Goal: Information Seeking & Learning: Compare options

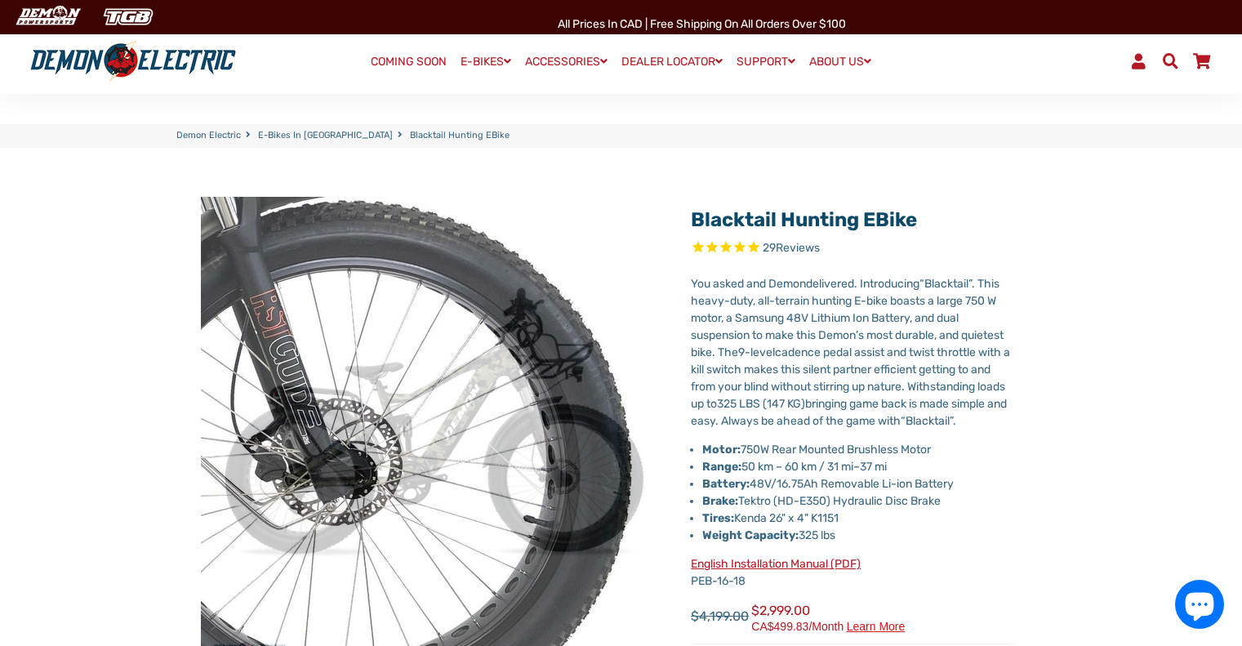
select select "******"
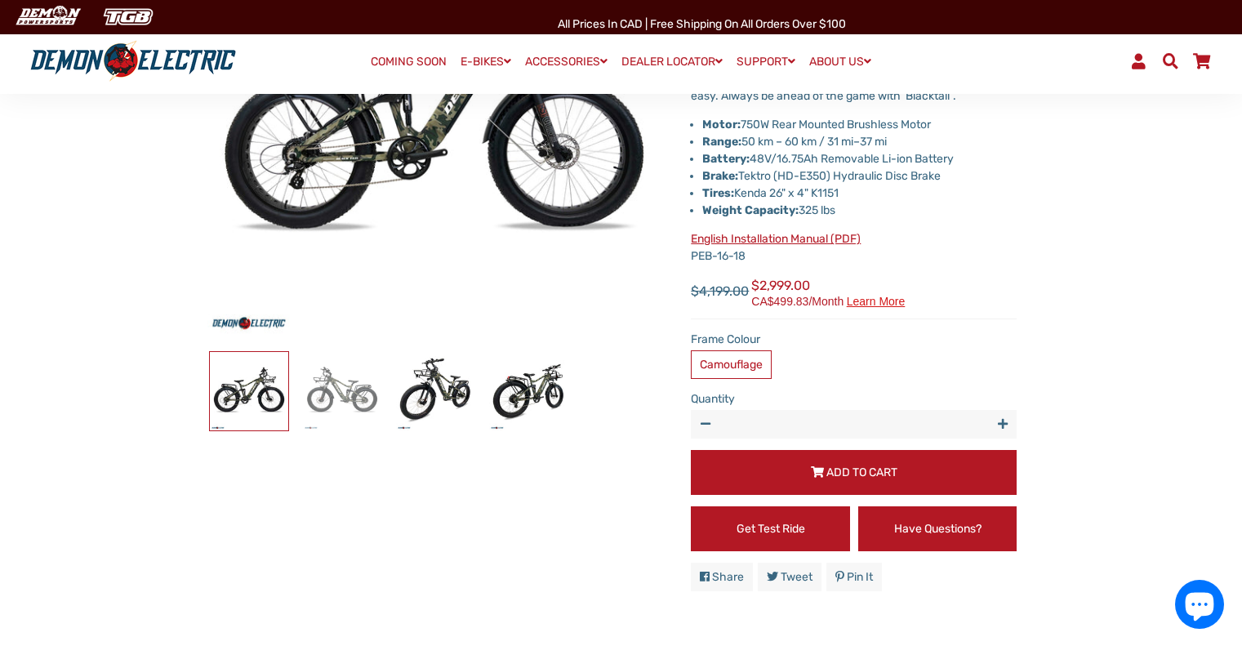
scroll to position [325, 0]
click at [318, 392] on img at bounding box center [342, 391] width 78 height 78
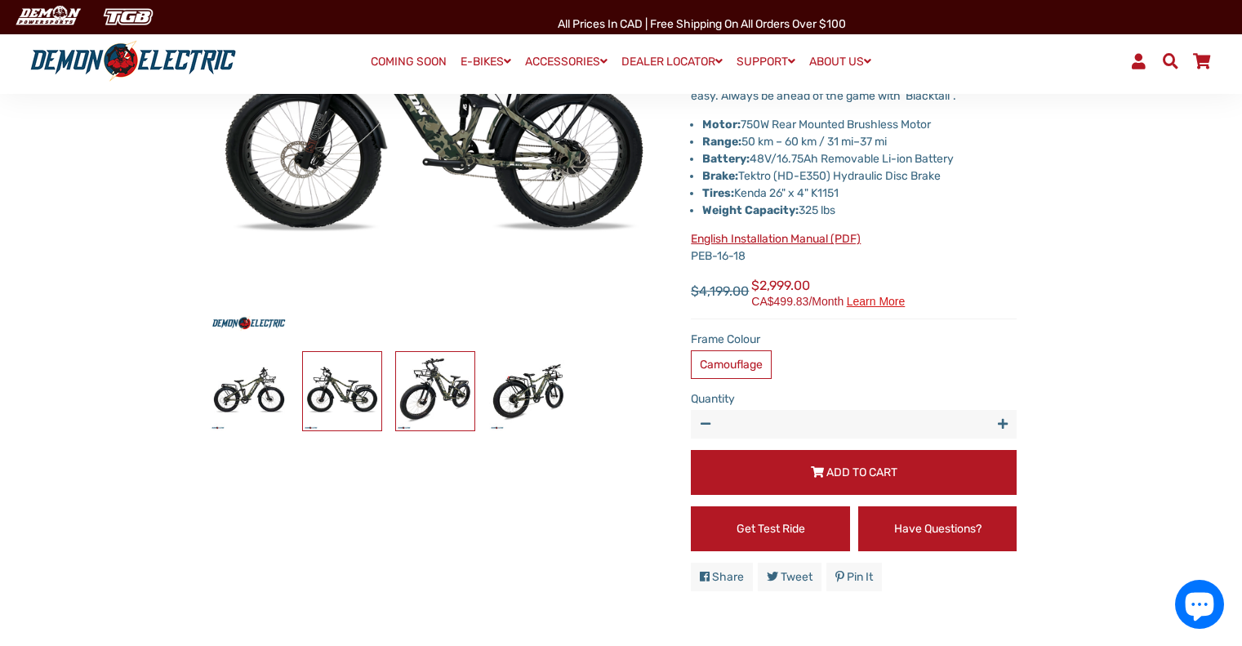
click at [444, 400] on img at bounding box center [435, 391] width 78 height 78
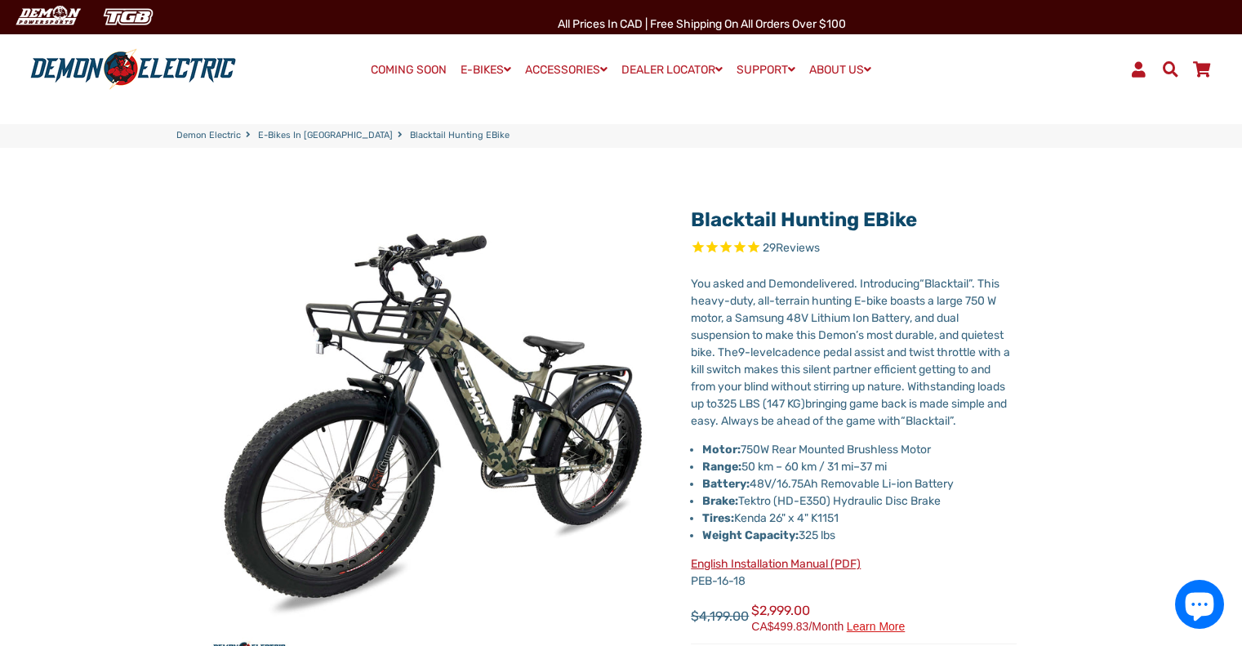
scroll to position [0, 0]
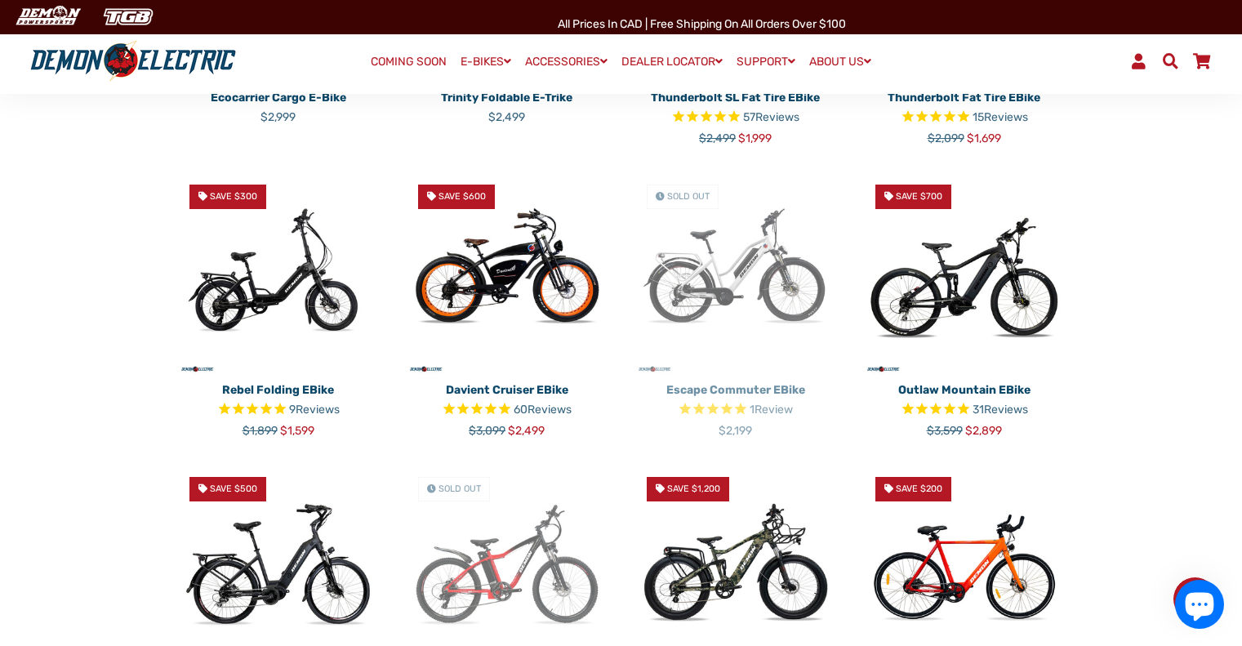
scroll to position [654, 0]
click at [1007, 288] on img at bounding box center [964, 274] width 204 height 204
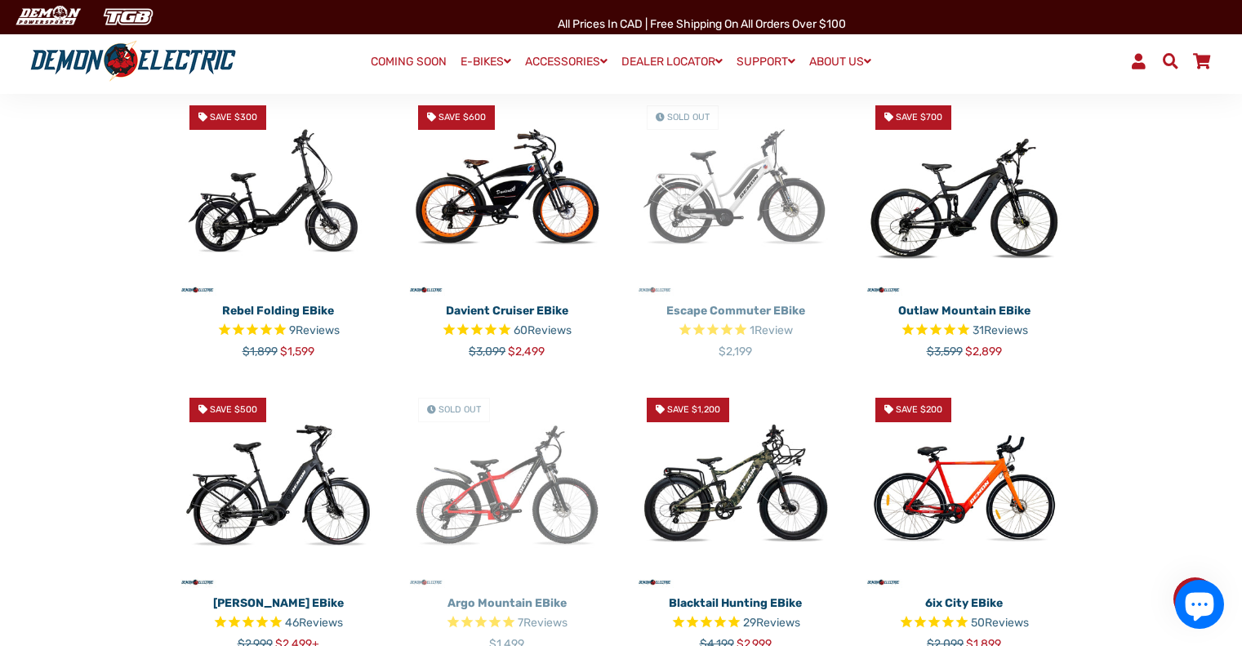
scroll to position [735, 0]
click at [743, 509] on img at bounding box center [736, 486] width 204 height 204
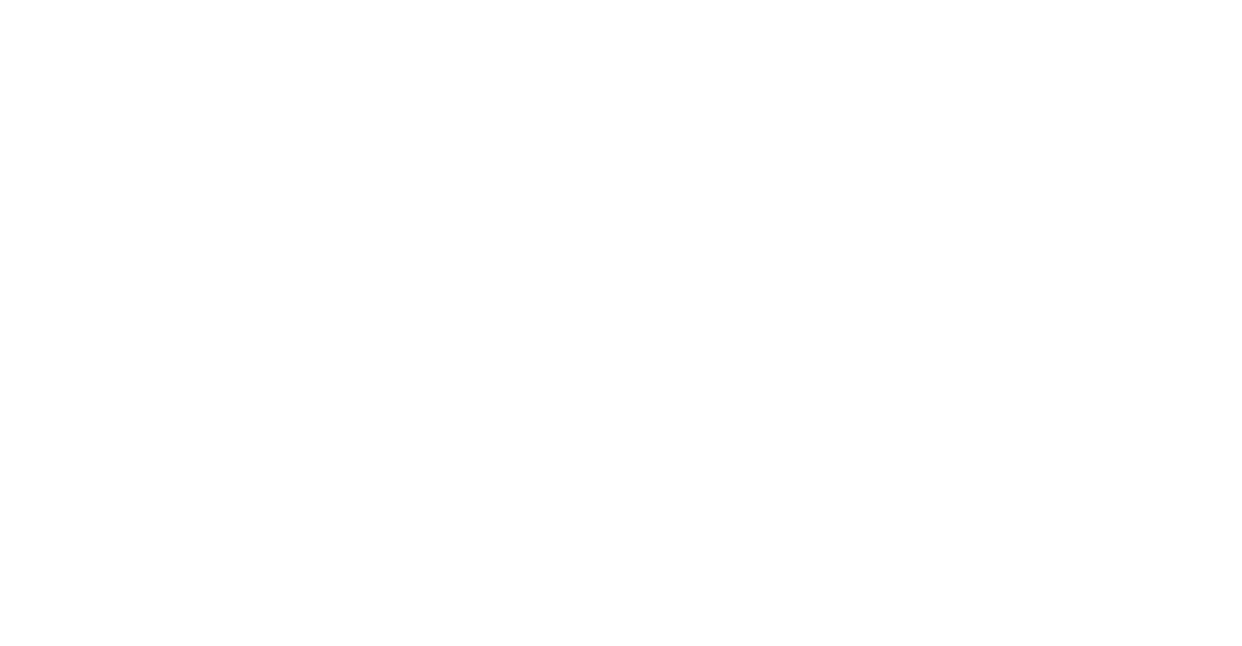
select select "******"
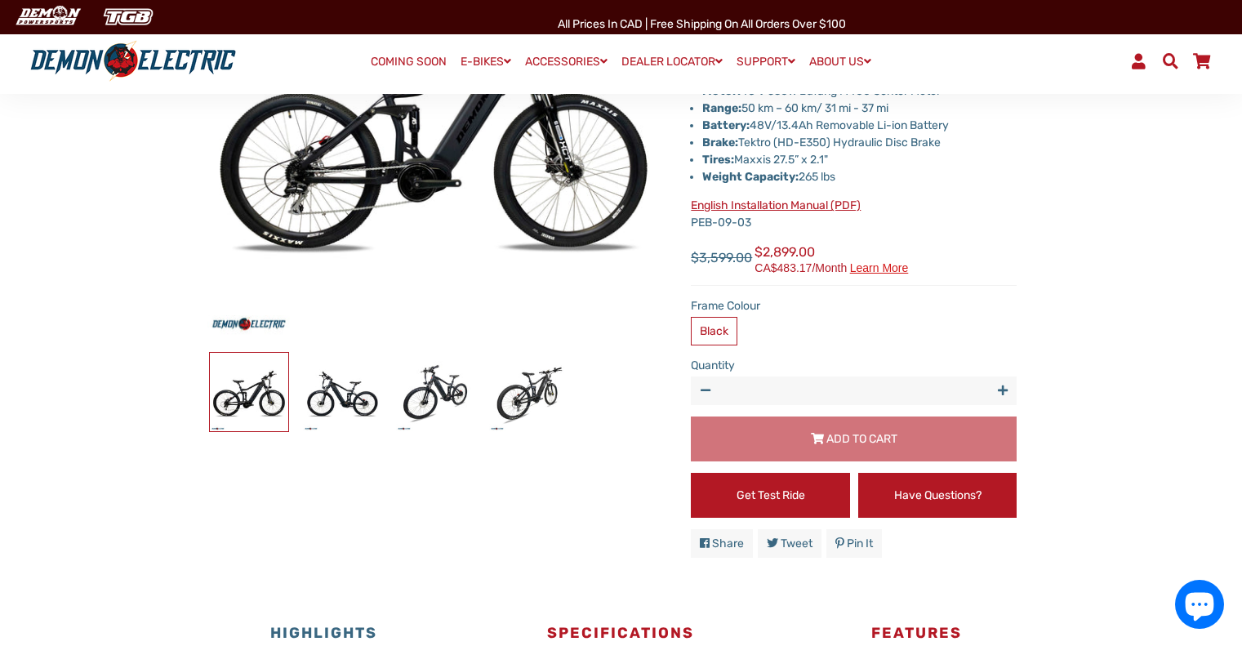
scroll to position [326, 0]
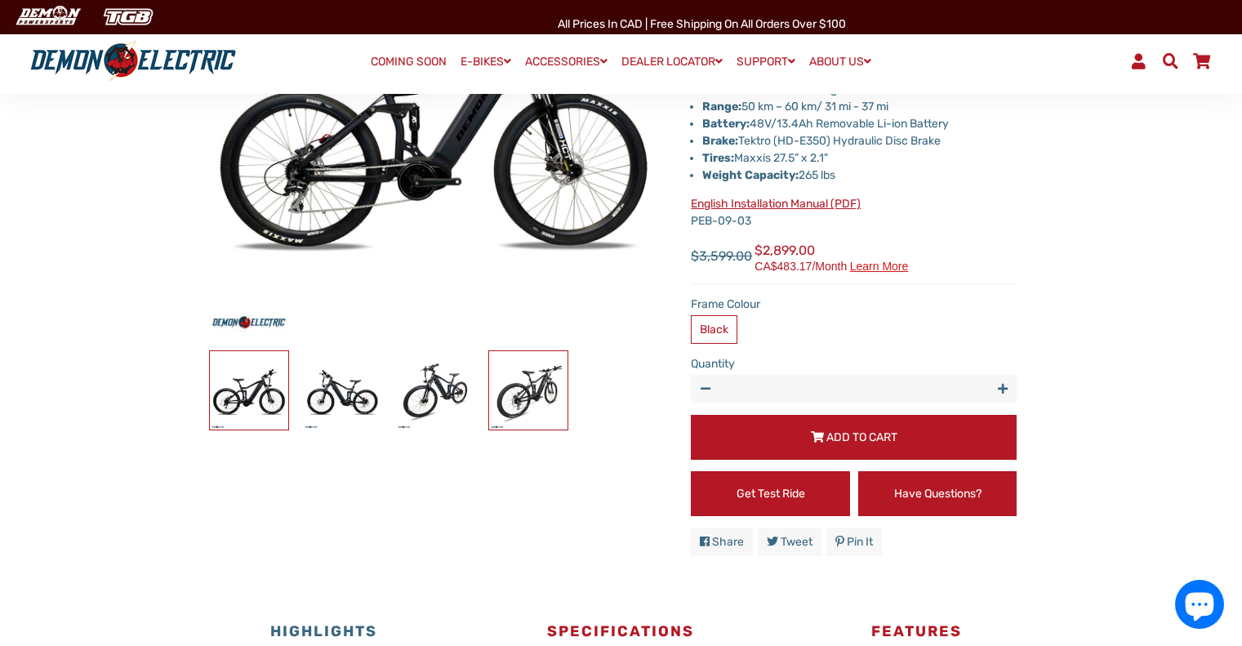
click at [501, 396] on img at bounding box center [528, 390] width 78 height 78
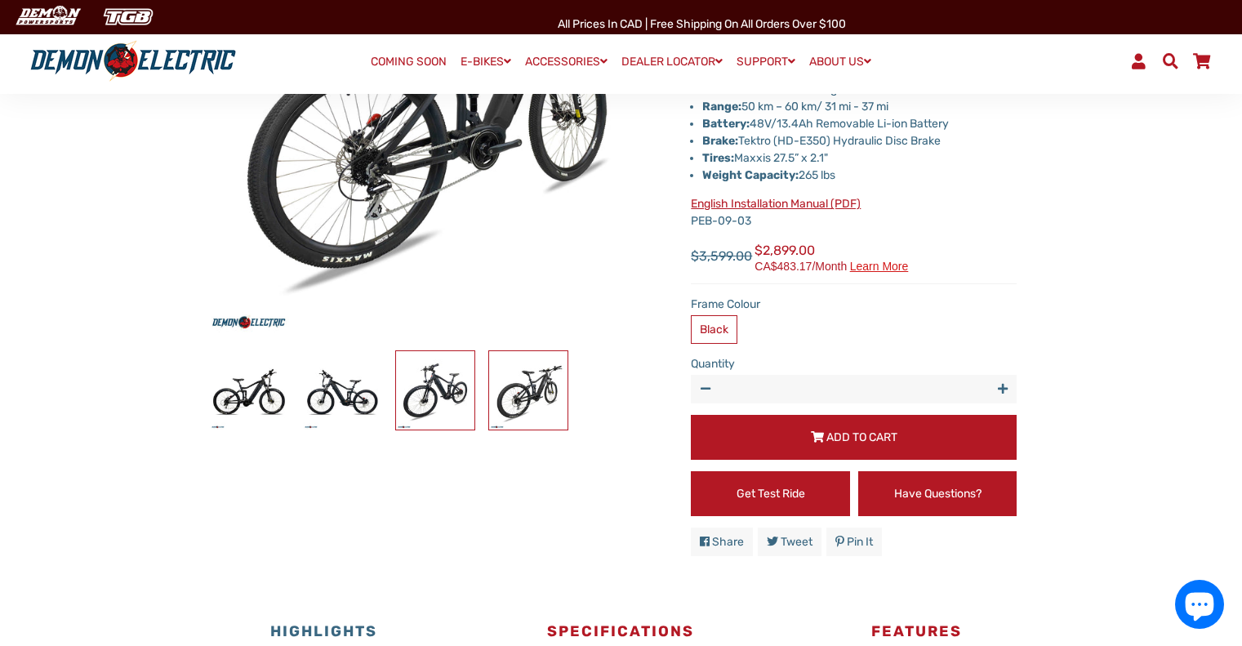
click at [441, 396] on img at bounding box center [435, 390] width 78 height 78
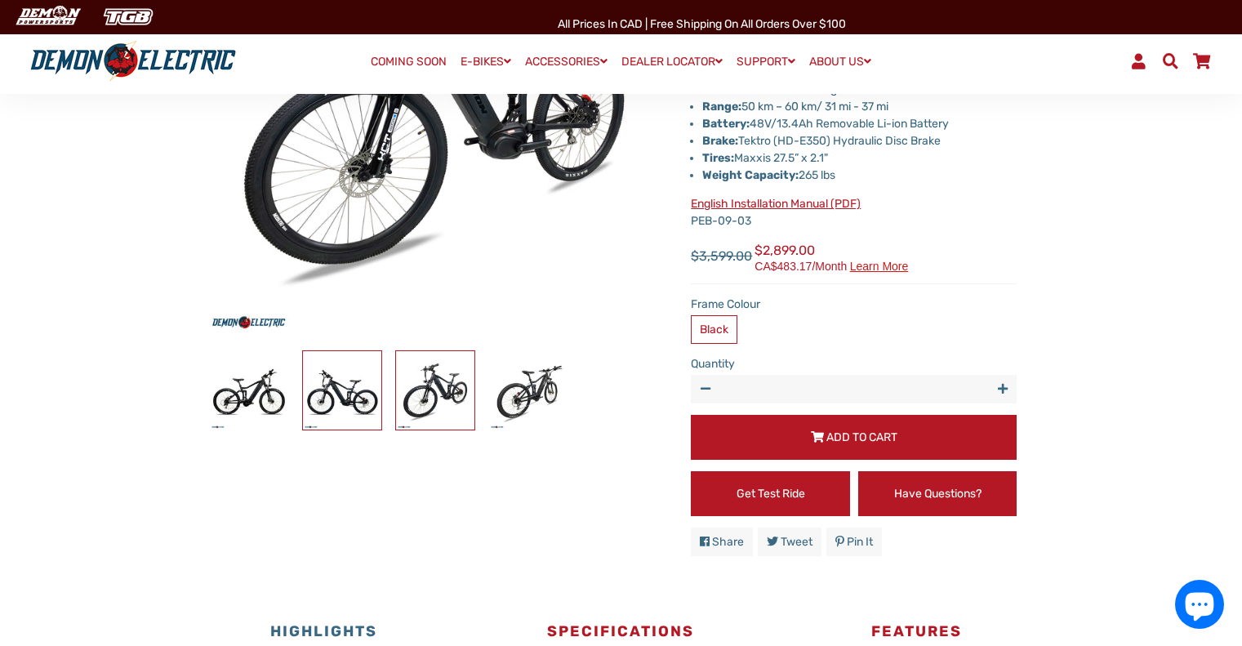
click at [351, 395] on img at bounding box center [342, 390] width 78 height 78
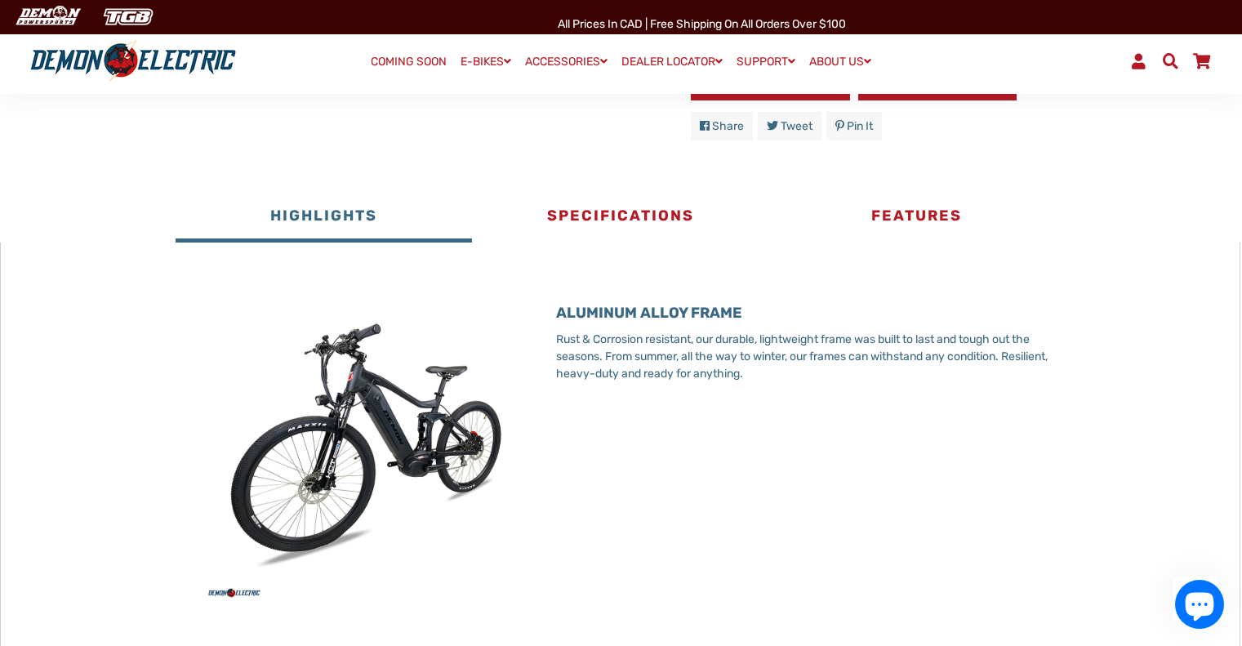
scroll to position [816, 0]
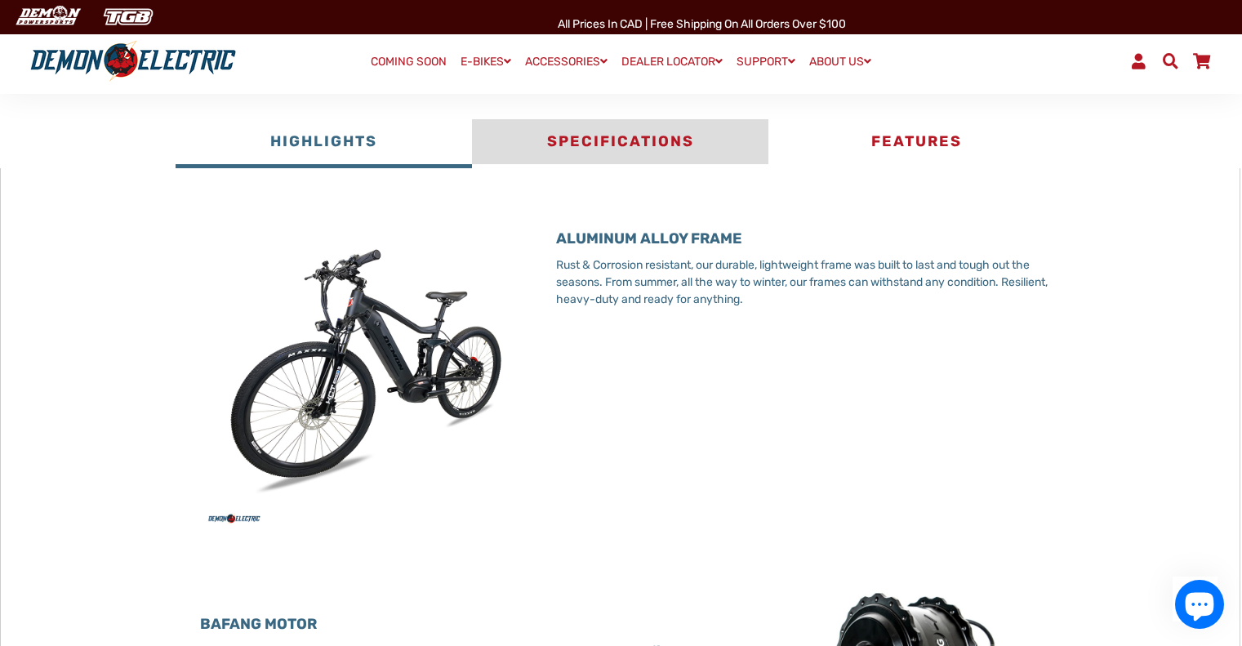
click at [618, 149] on button "Specifications" at bounding box center [620, 143] width 296 height 49
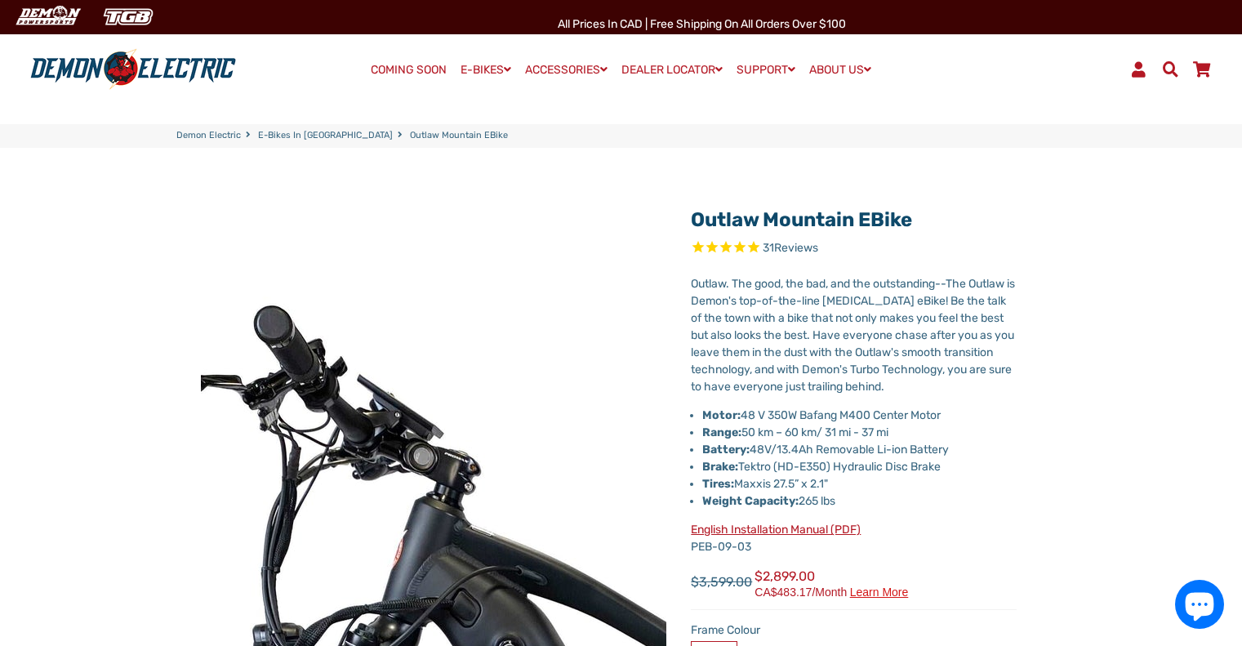
scroll to position [0, 0]
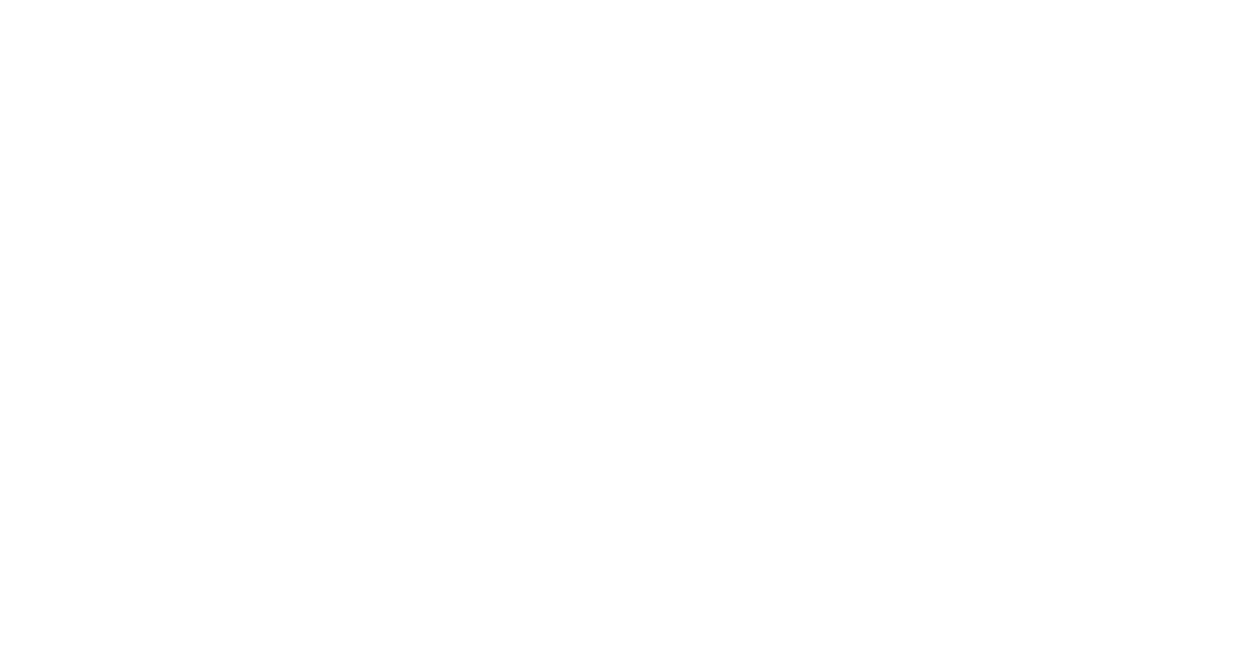
select select "******"
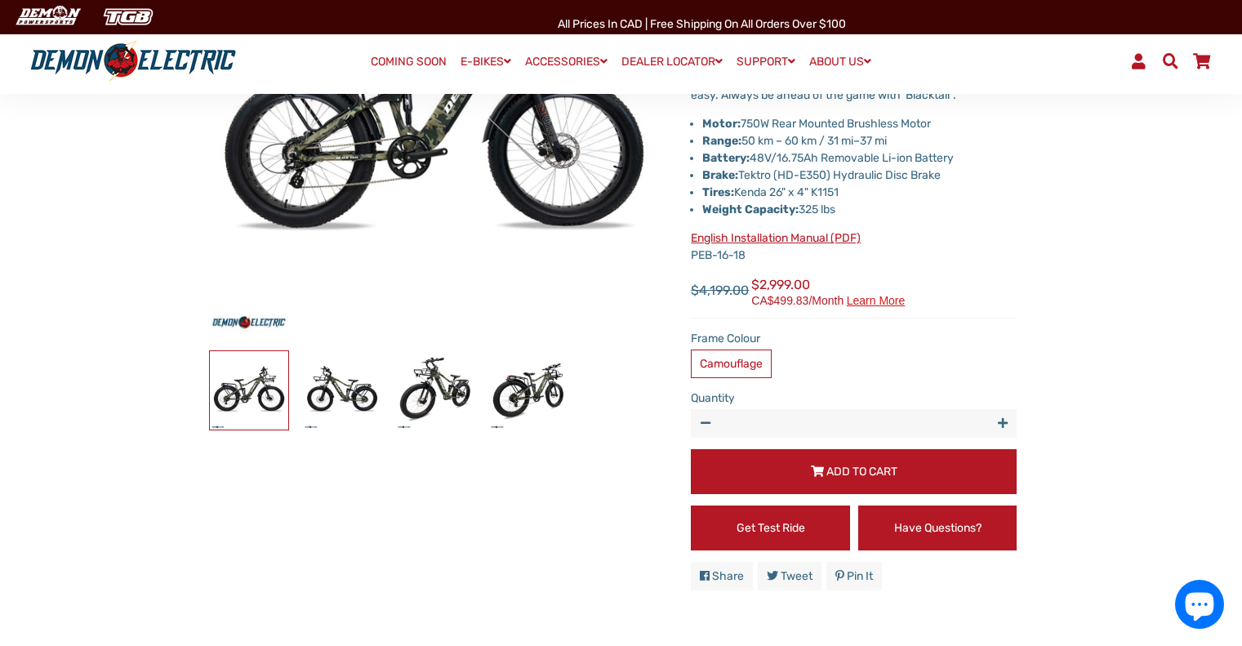
scroll to position [327, 0]
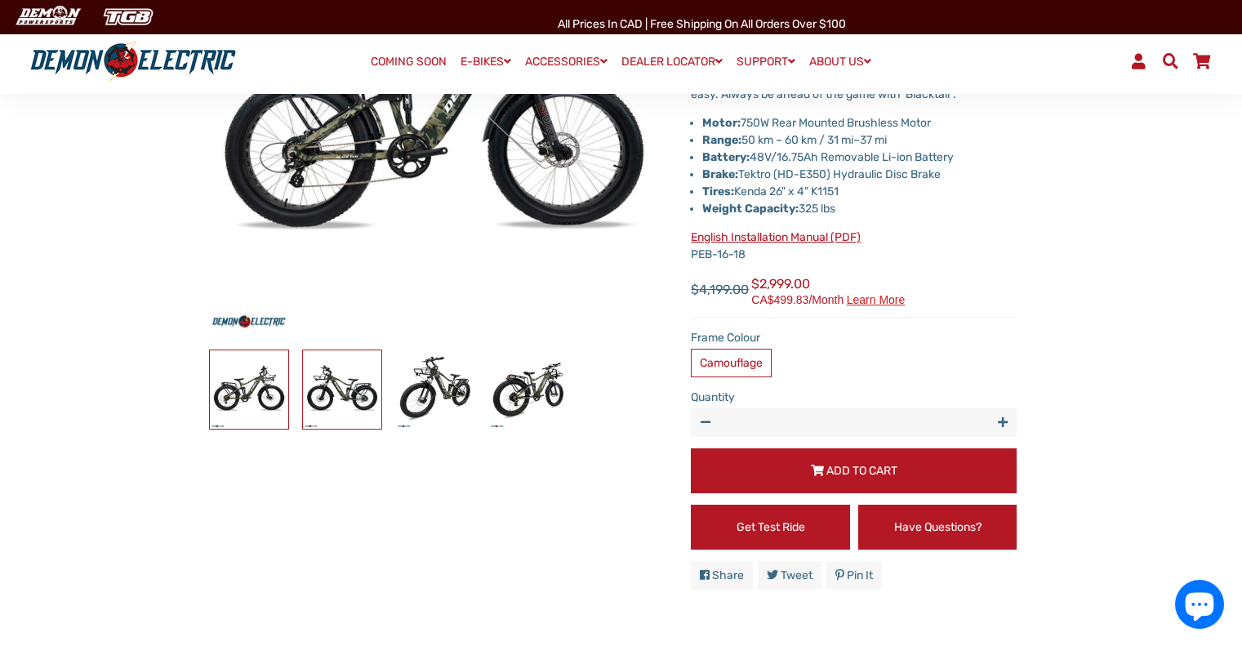
click at [327, 393] on img at bounding box center [342, 389] width 78 height 78
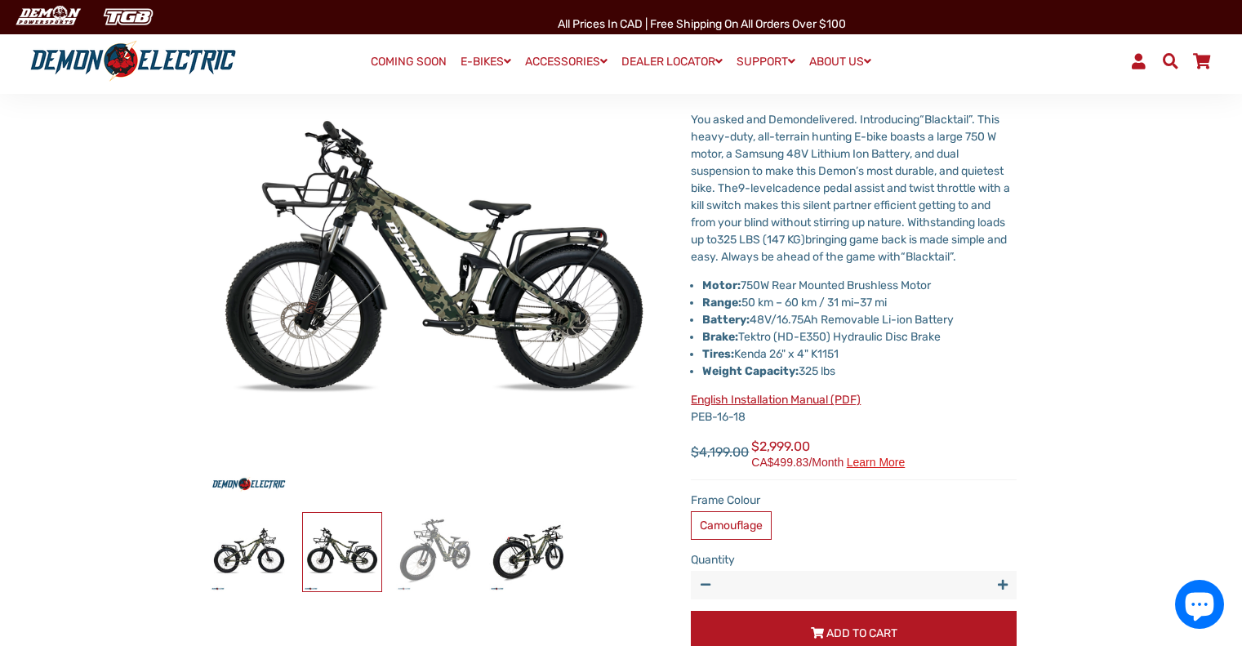
scroll to position [164, 0]
click at [465, 553] on img at bounding box center [435, 552] width 78 height 78
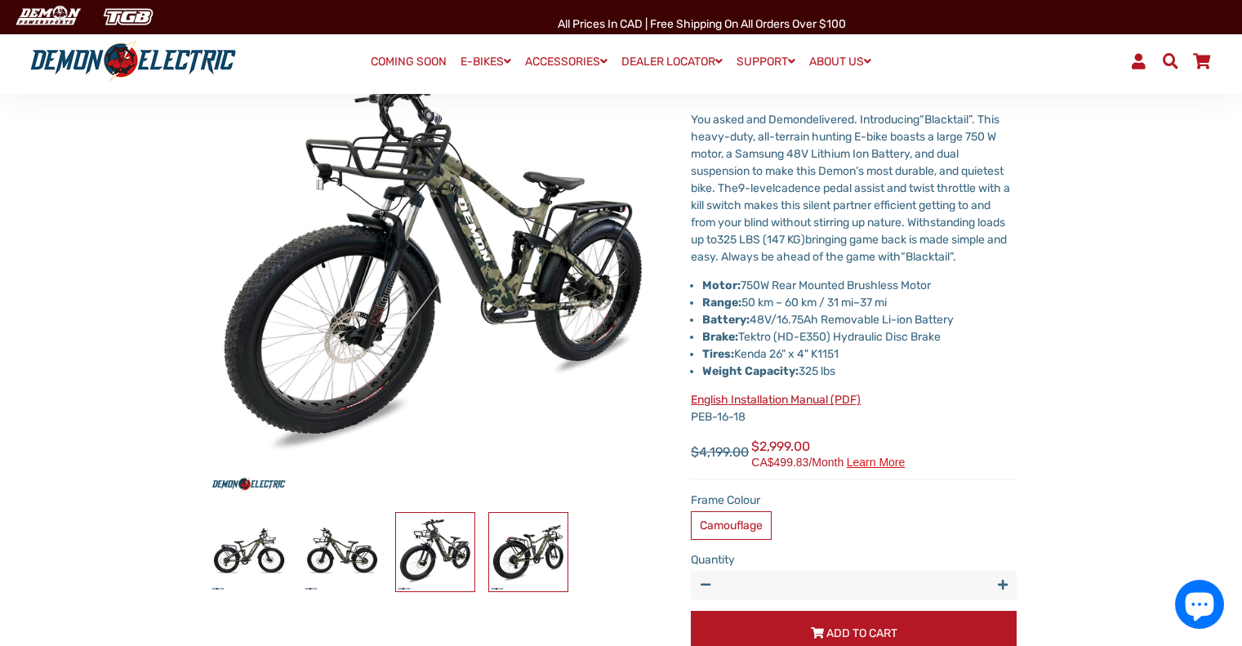
click at [542, 558] on img at bounding box center [528, 552] width 78 height 78
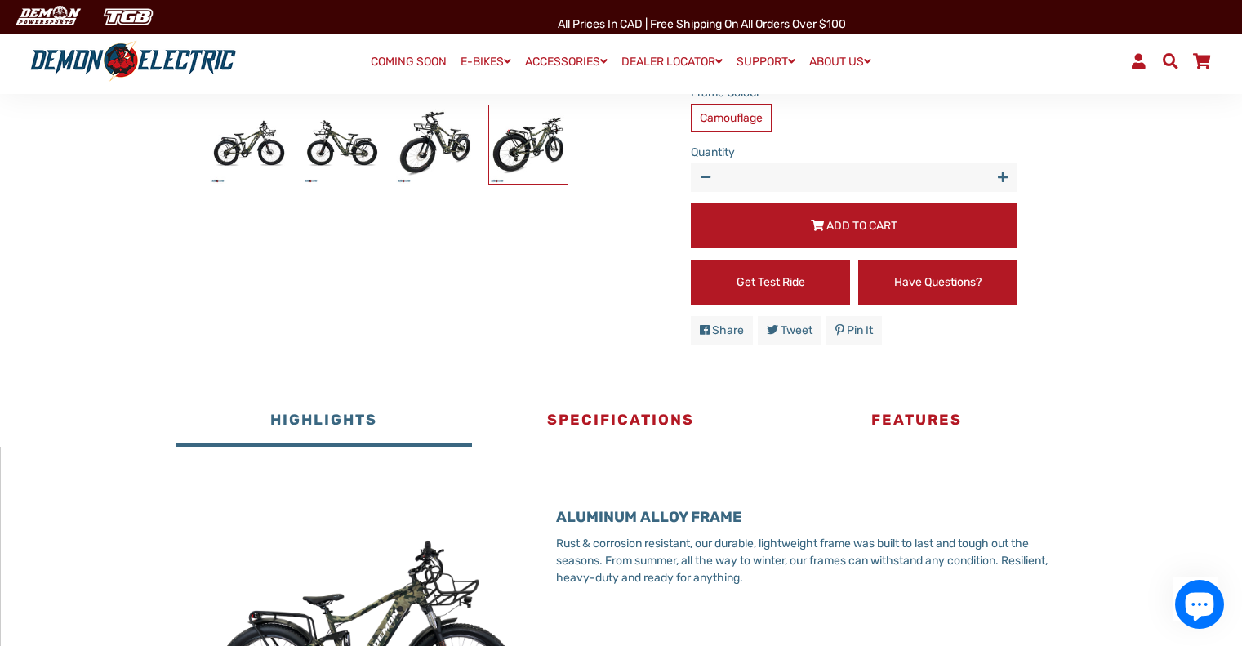
scroll to position [572, 0]
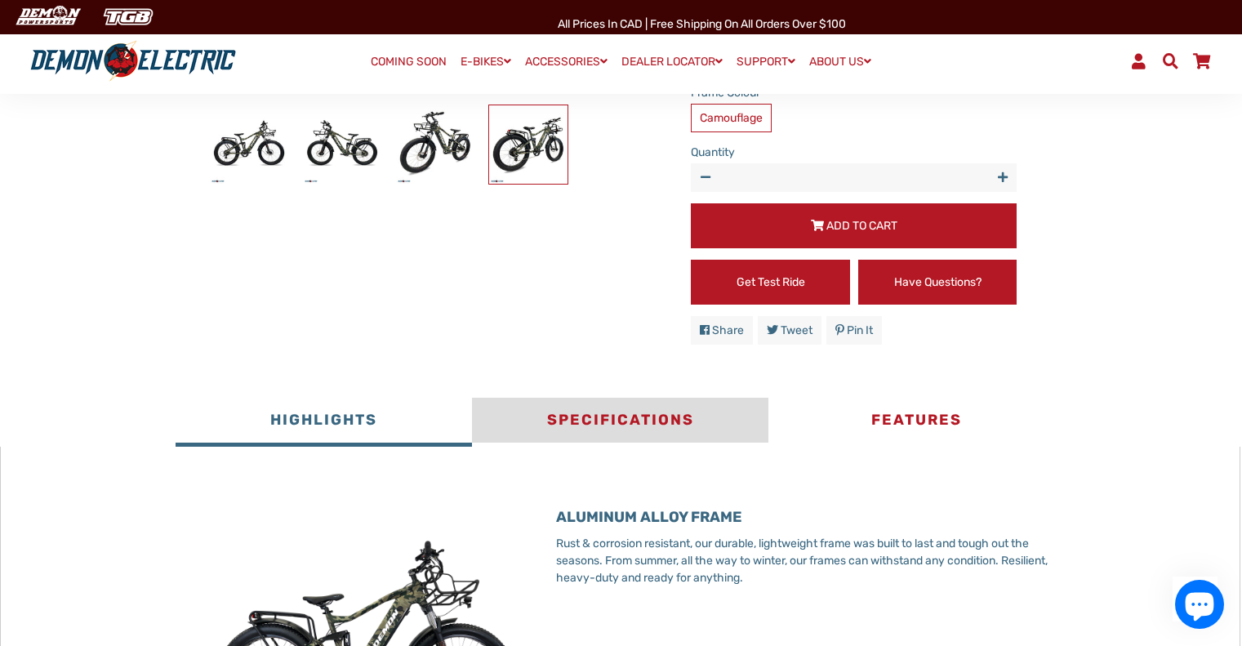
click at [673, 447] on button "Specifications" at bounding box center [620, 422] width 296 height 49
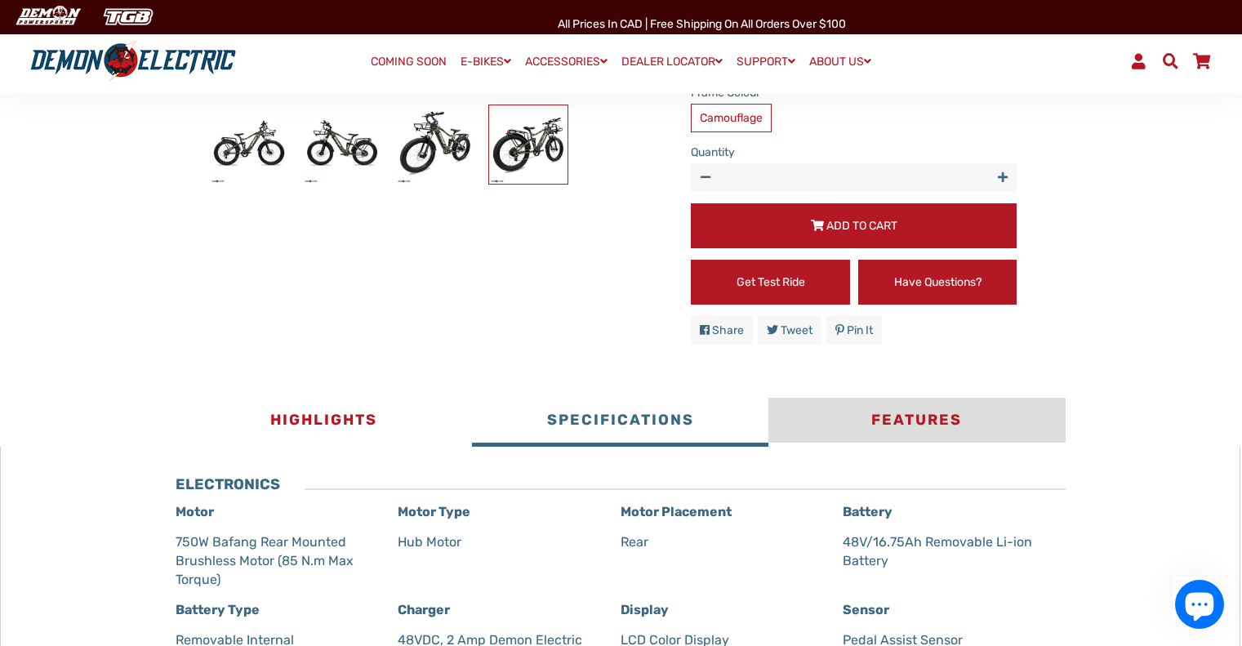
click at [925, 437] on button "Features" at bounding box center [916, 422] width 296 height 49
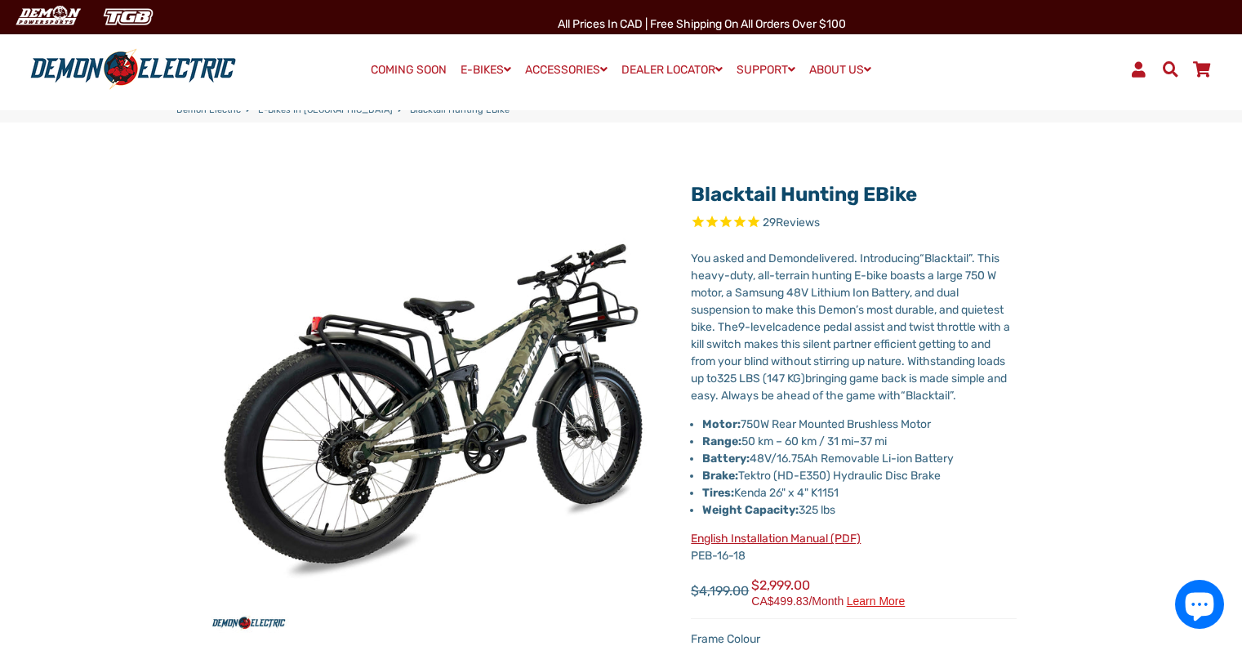
scroll to position [0, 0]
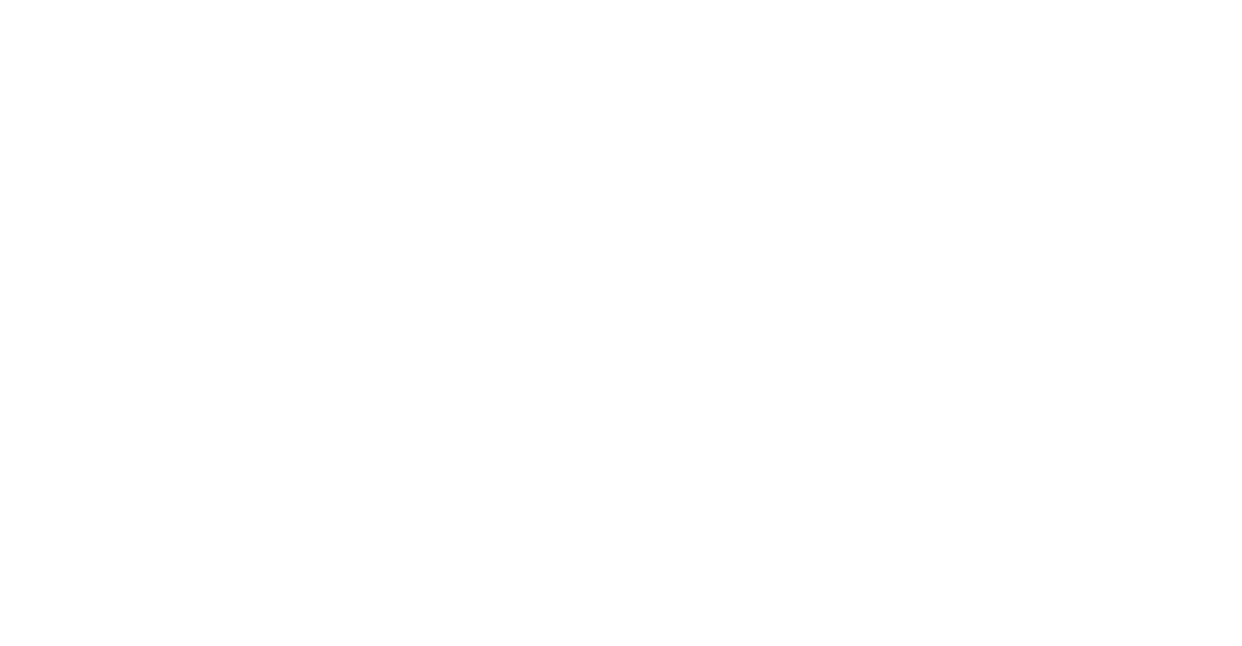
scroll to position [735, 0]
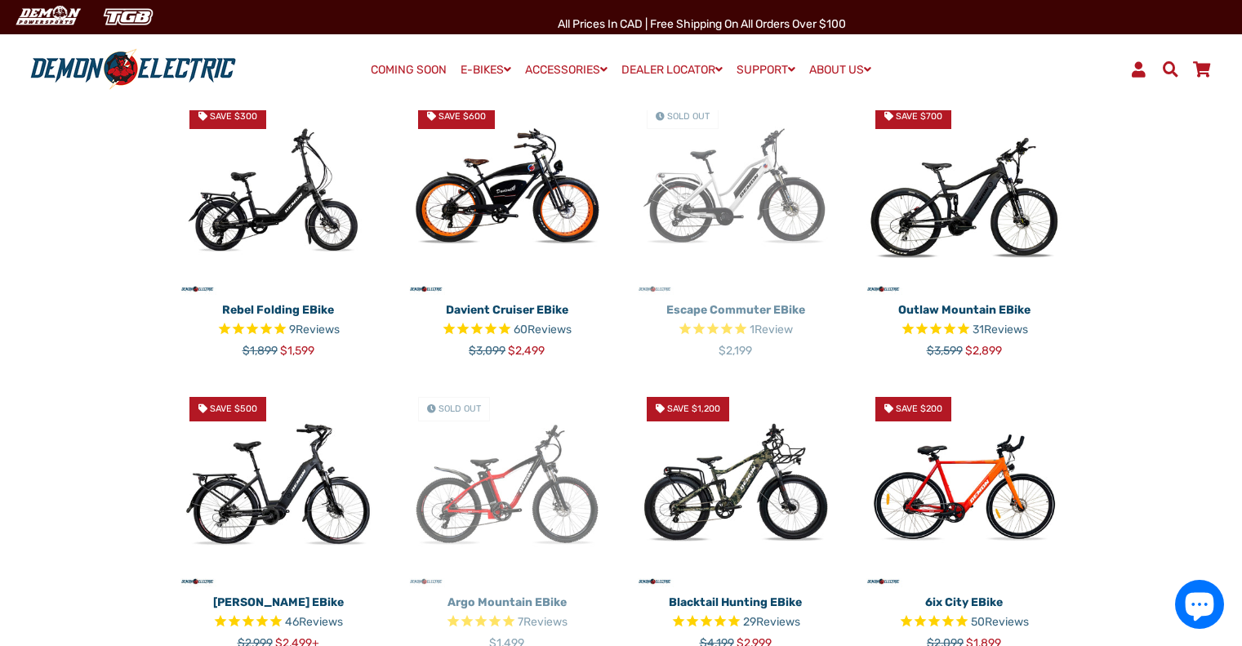
click at [1034, 245] on img at bounding box center [964, 193] width 204 height 204
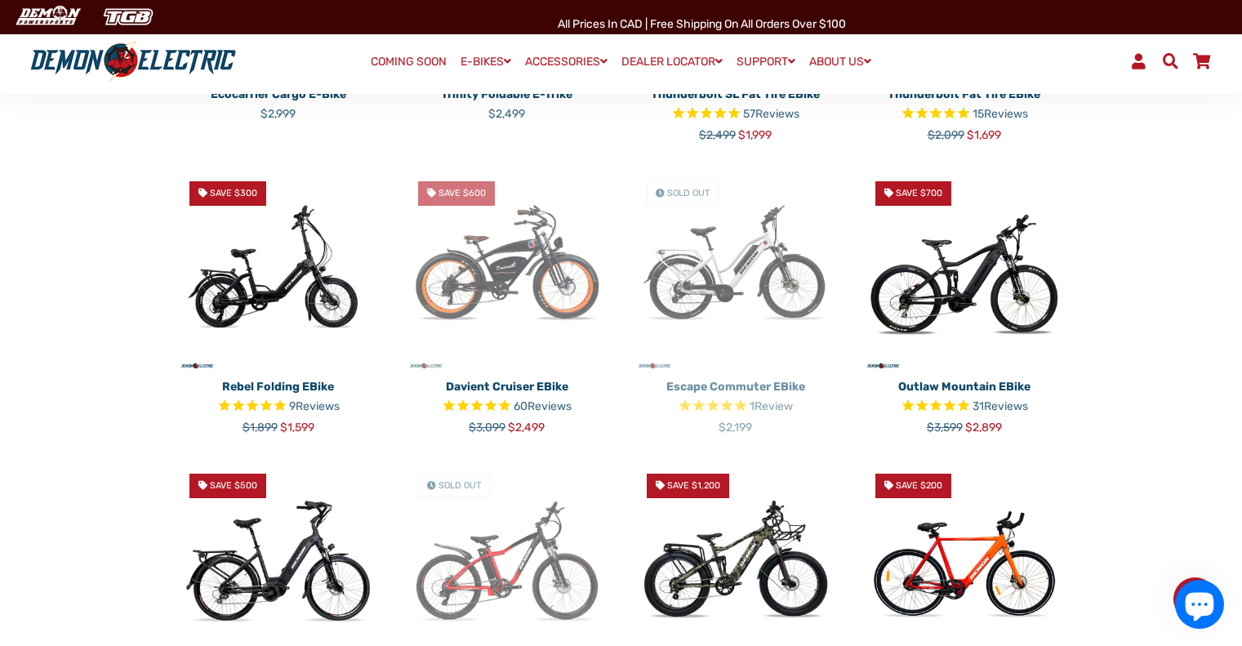
scroll to position [658, 0]
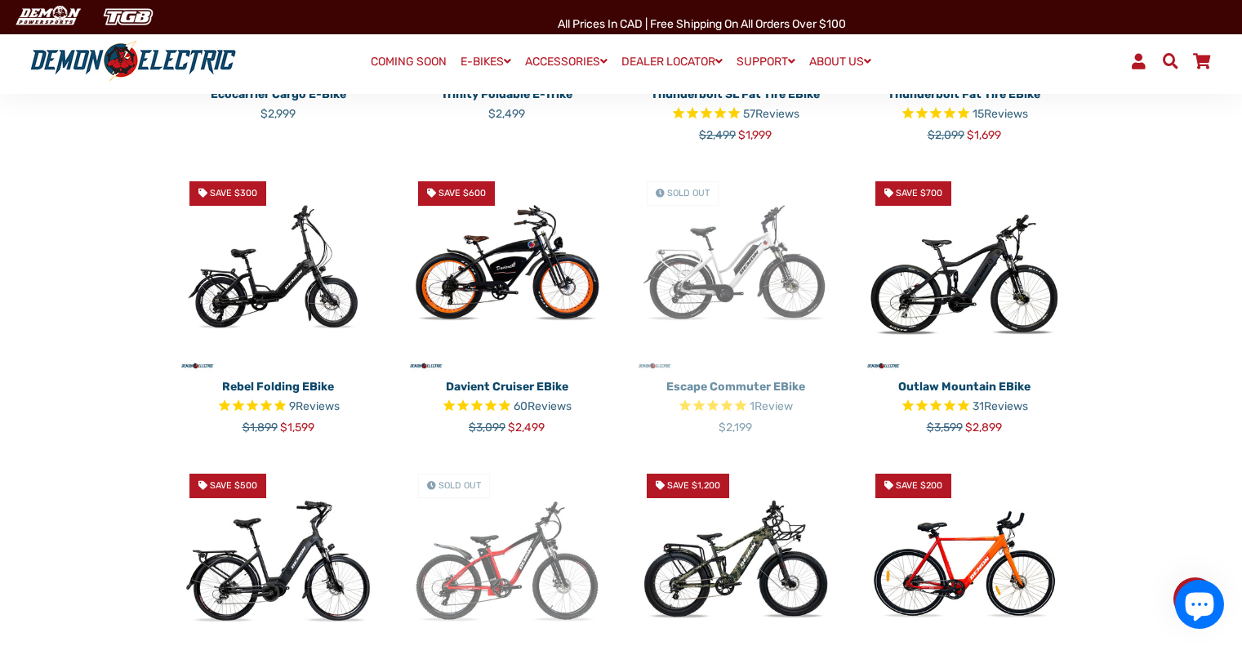
click at [499, 298] on img at bounding box center [507, 270] width 204 height 204
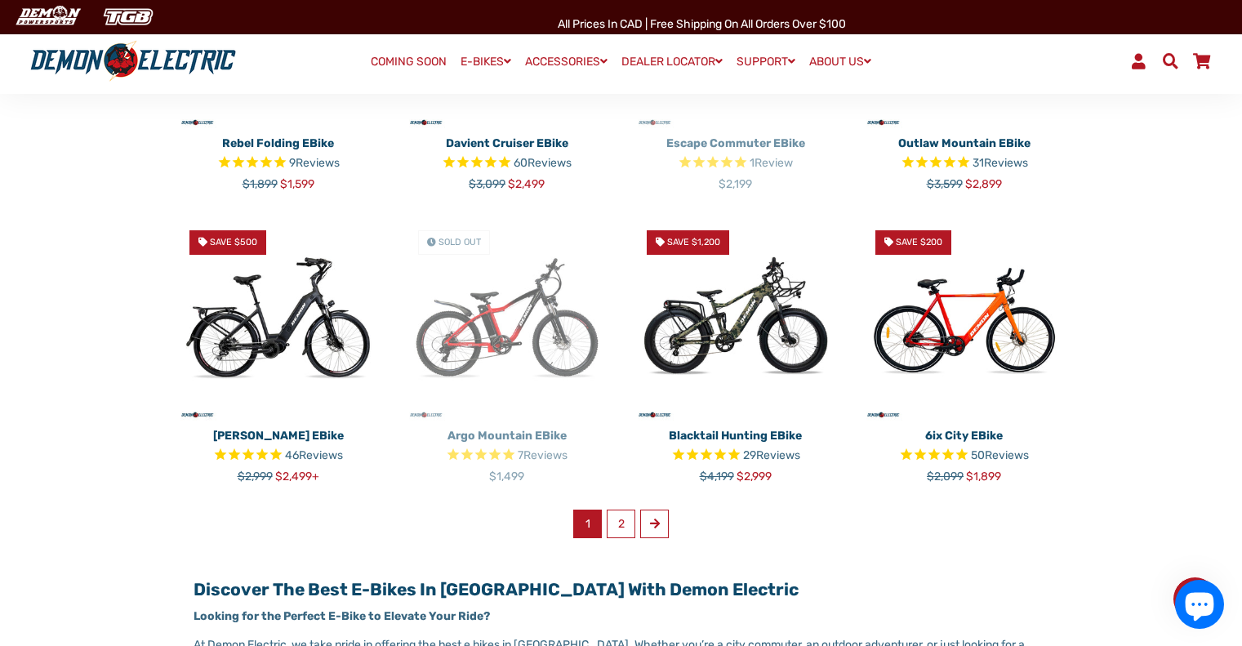
scroll to position [902, 0]
click at [969, 336] on img at bounding box center [964, 318] width 204 height 204
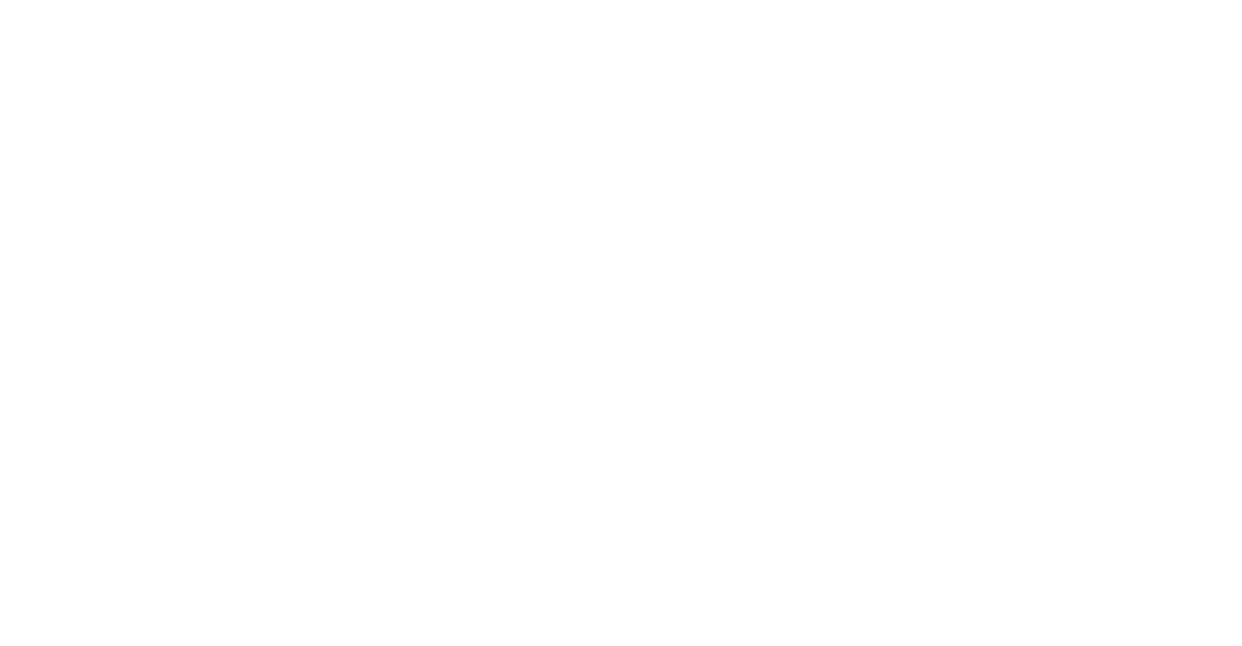
select select "******"
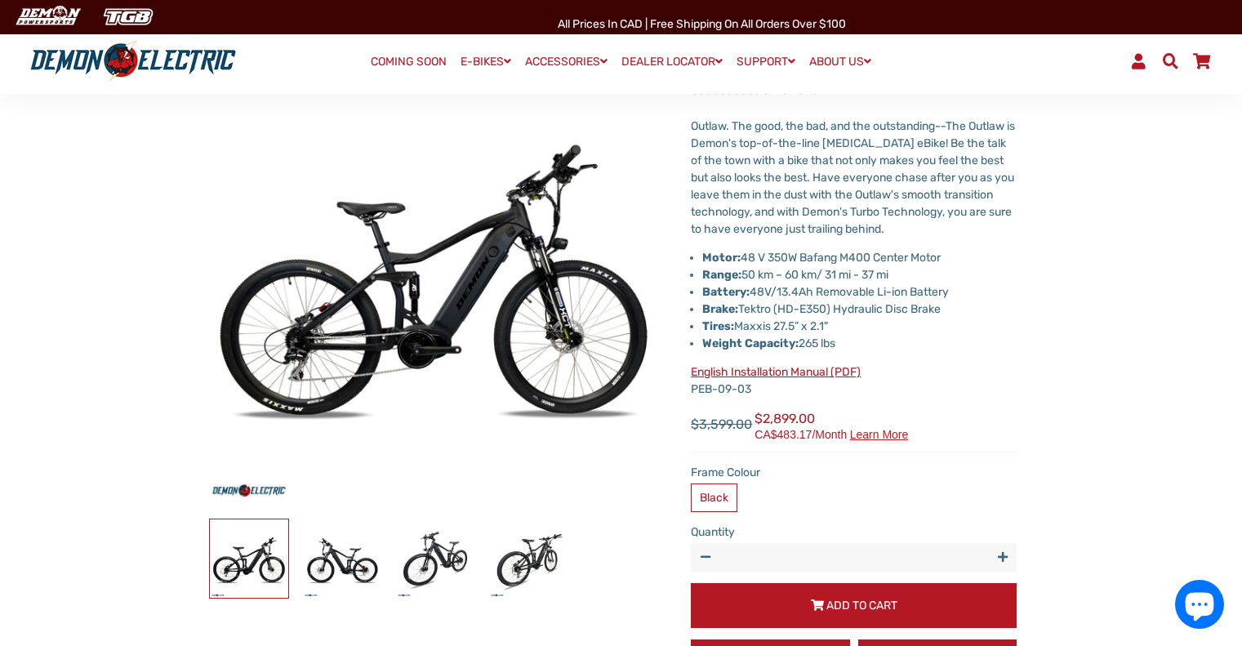
scroll to position [158, 0]
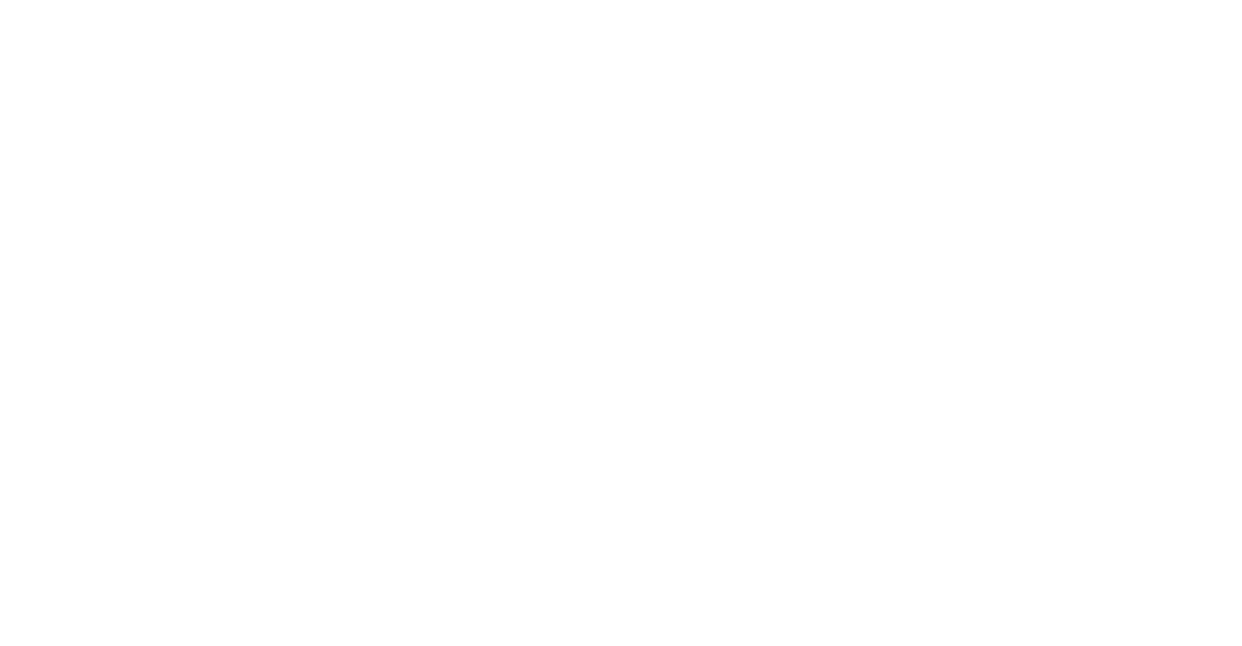
select select "******"
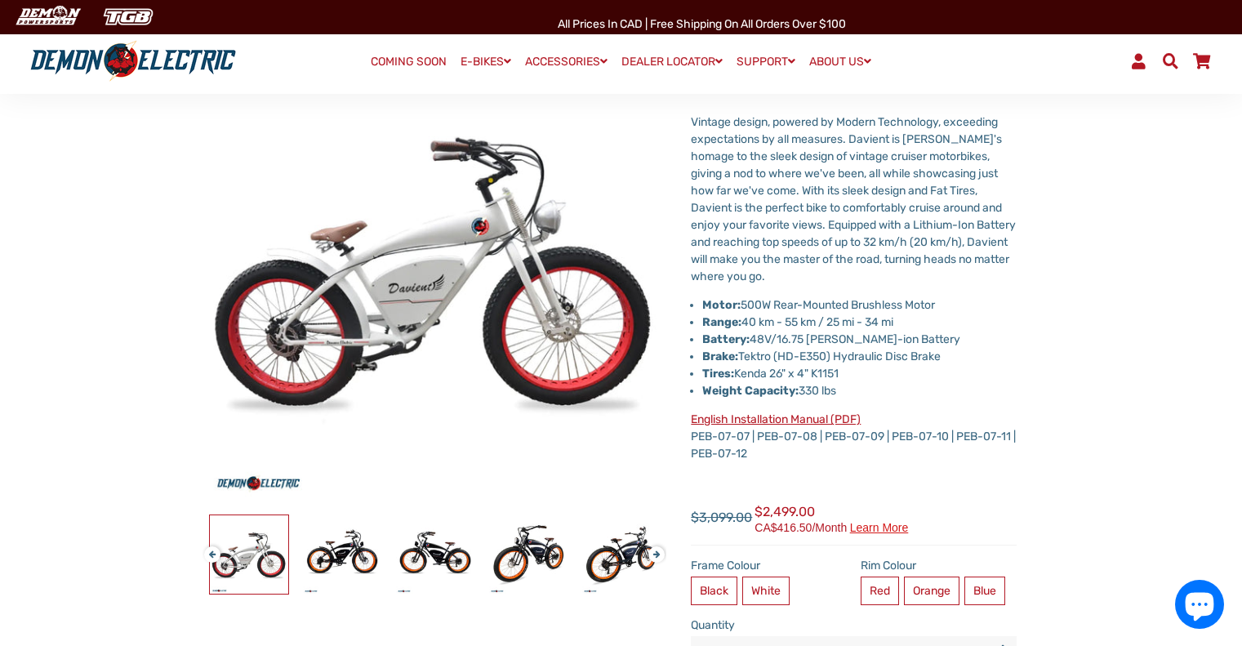
scroll to position [162, 0]
click at [335, 549] on img at bounding box center [342, 554] width 78 height 78
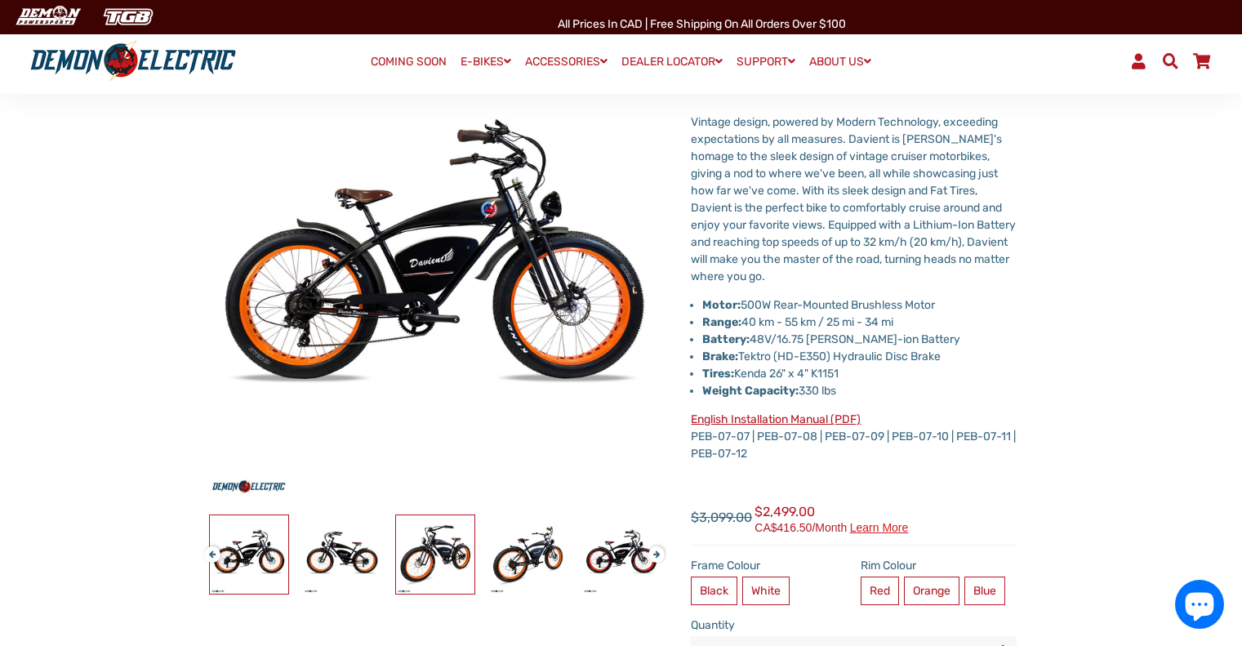
click at [433, 564] on img at bounding box center [435, 554] width 78 height 78
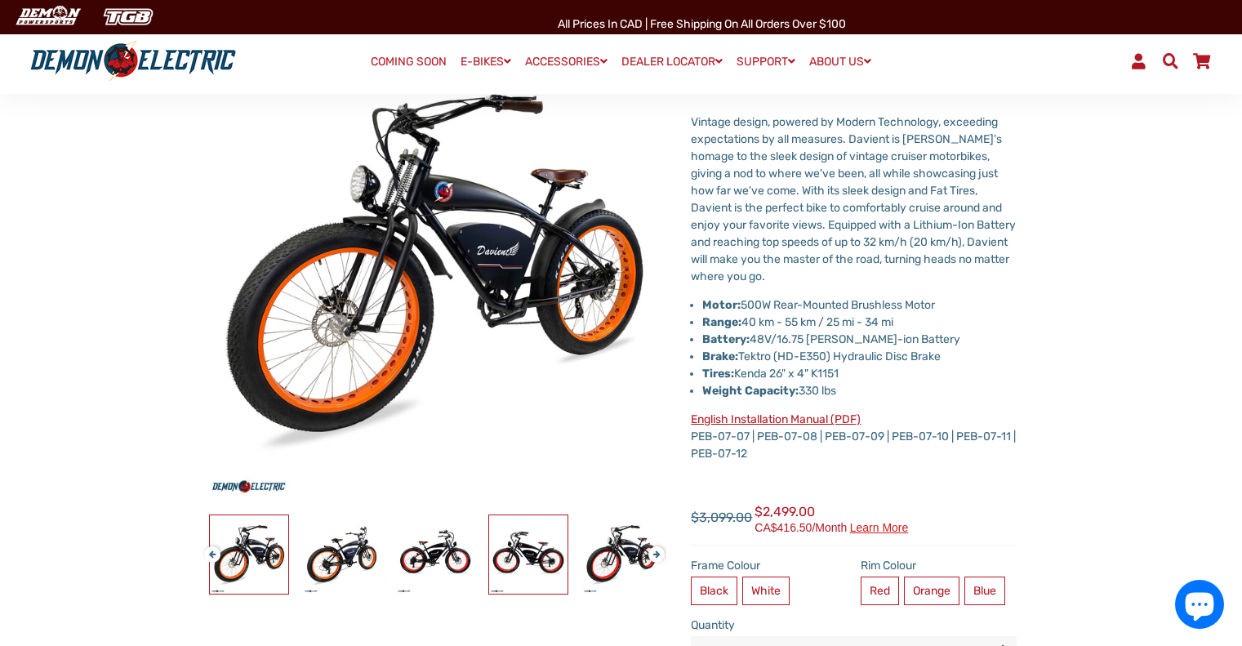
click at [532, 565] on img at bounding box center [528, 554] width 78 height 78
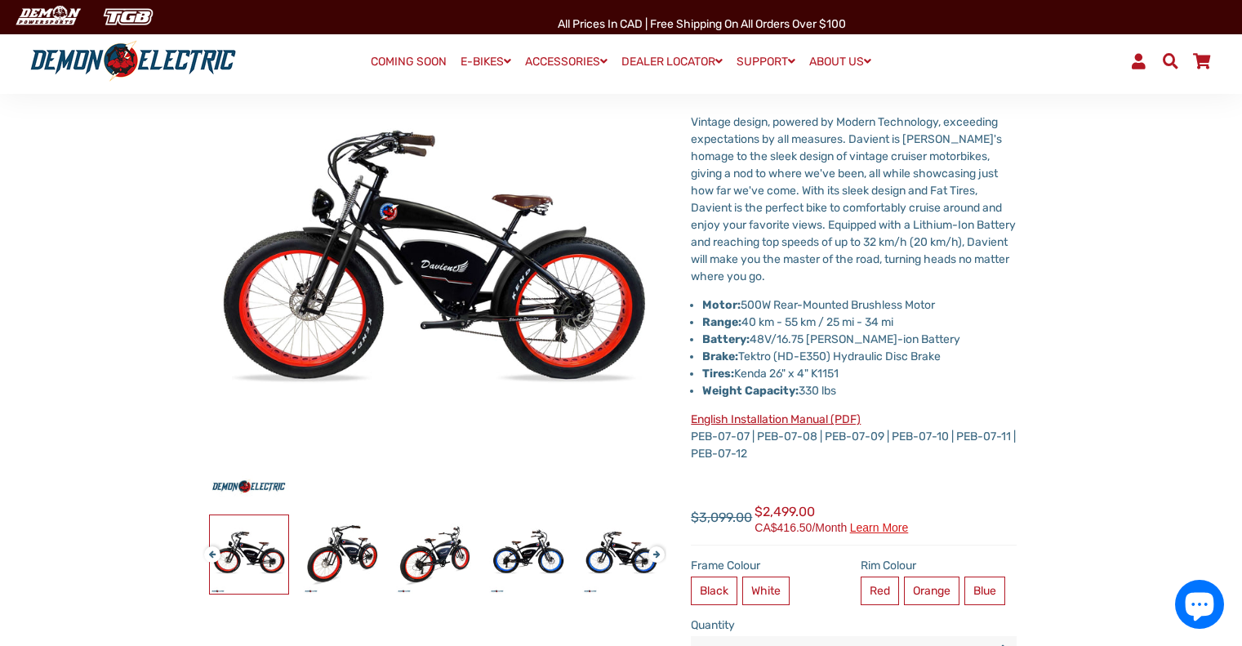
click at [657, 557] on button "Next" at bounding box center [653, 547] width 10 height 19
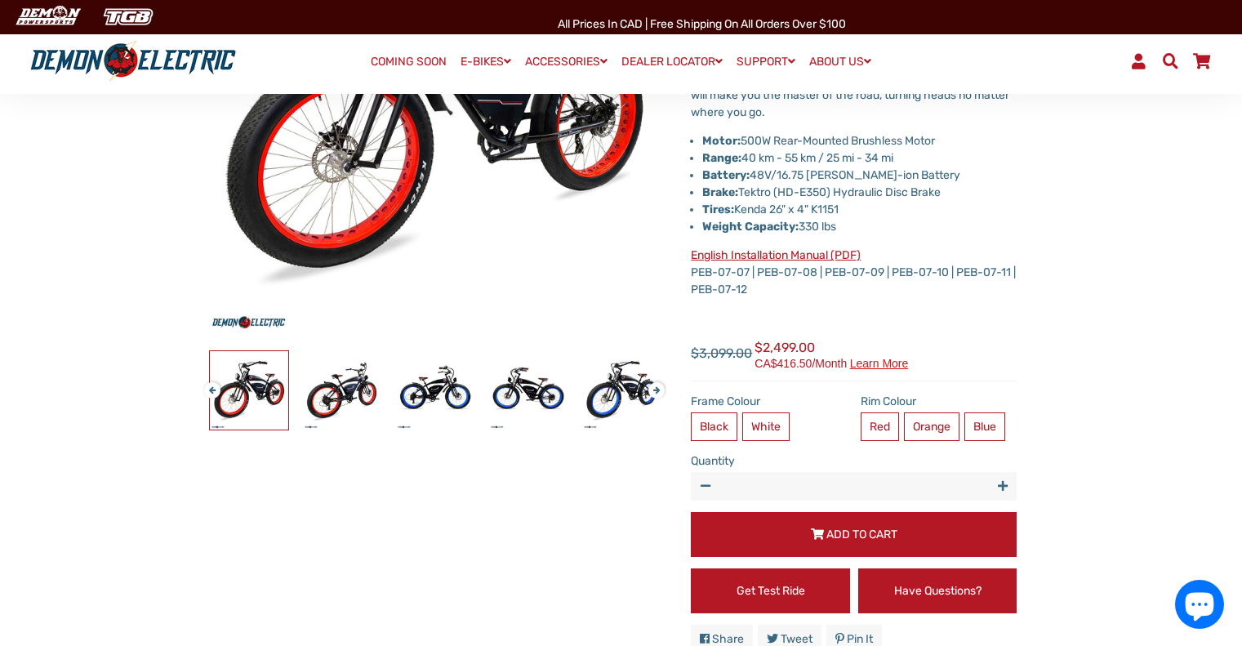
scroll to position [326, 0]
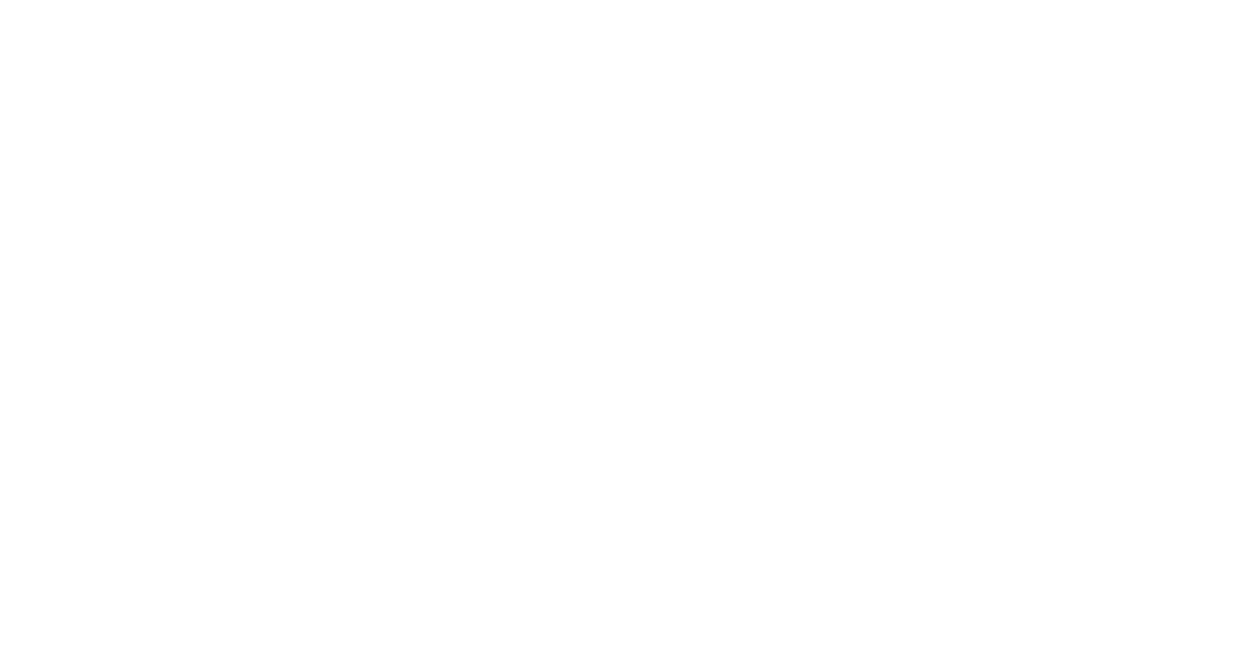
select select "******"
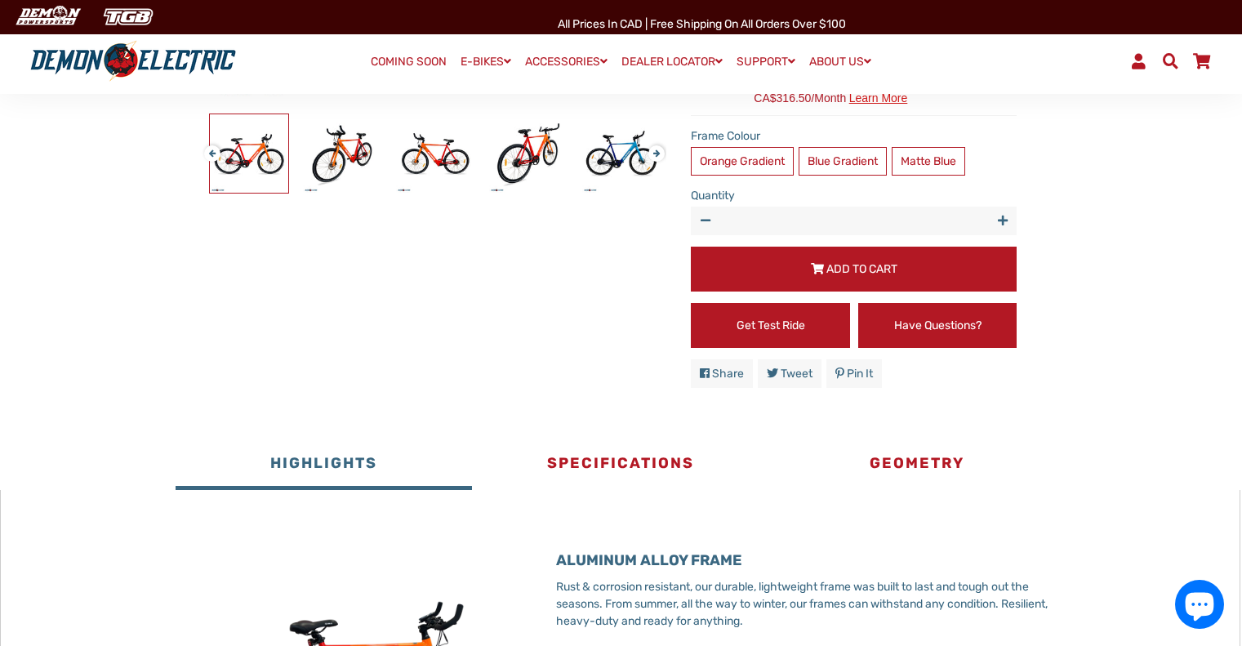
scroll to position [409, 0]
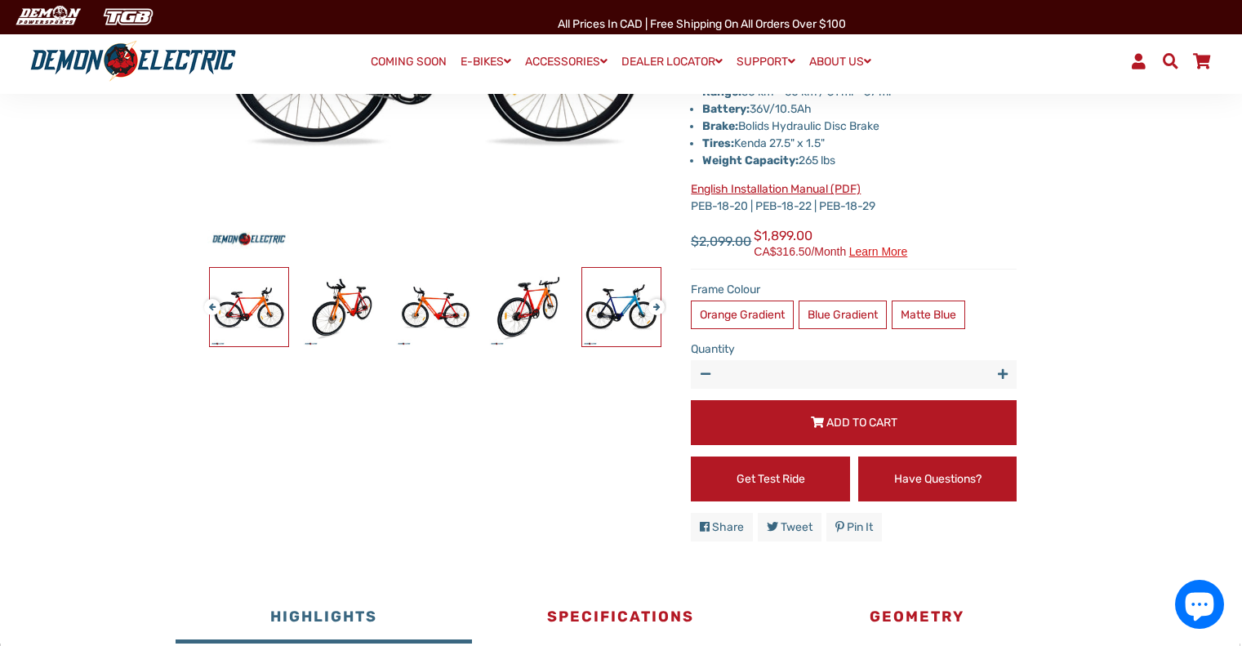
click at [622, 316] on img at bounding box center [621, 307] width 78 height 78
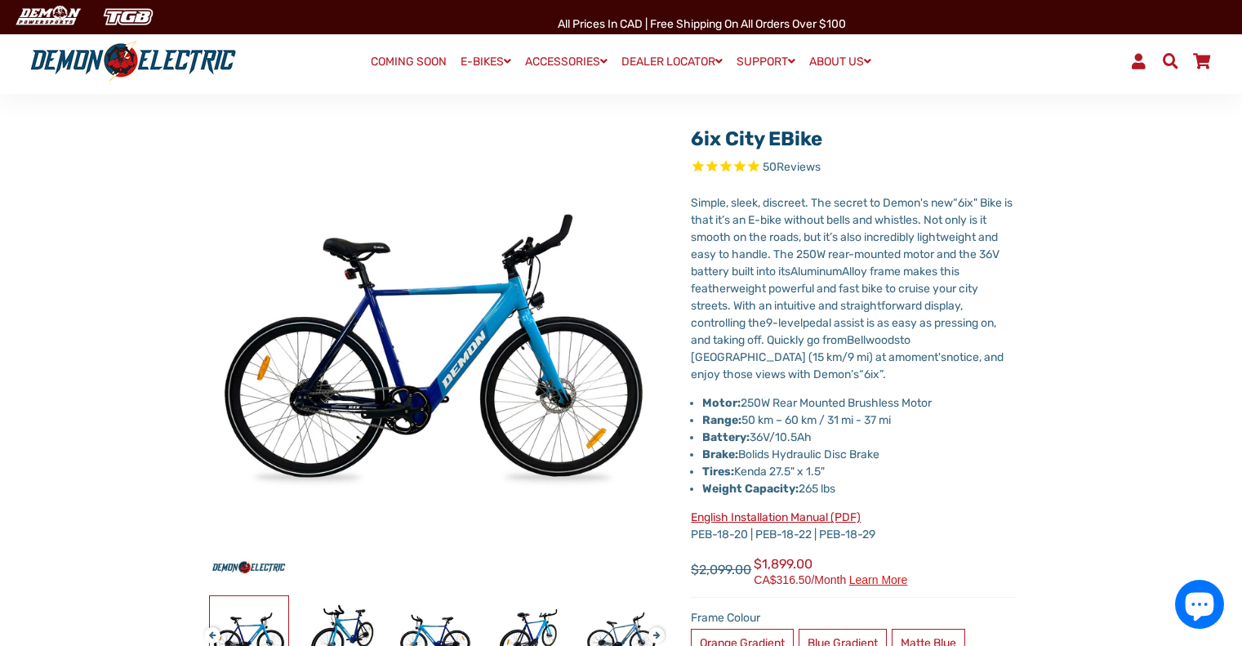
scroll to position [82, 0]
click at [523, 630] on img at bounding box center [528, 634] width 78 height 78
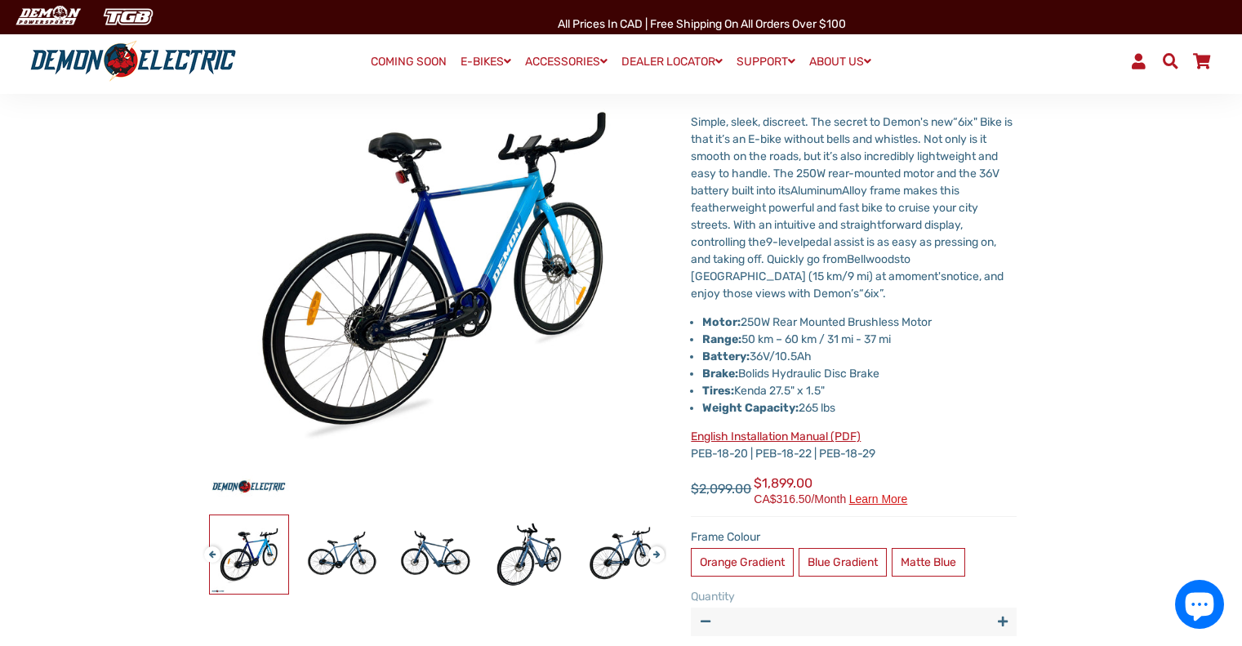
scroll to position [162, 0]
click at [620, 544] on img at bounding box center [621, 553] width 78 height 78
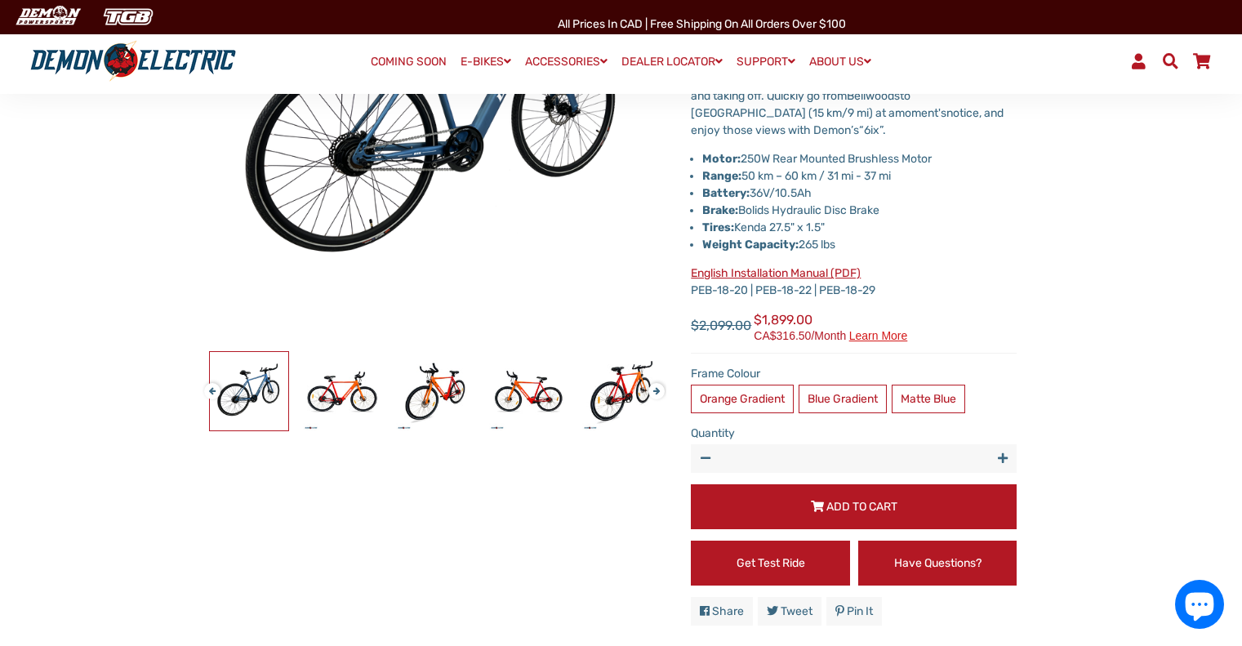
scroll to position [326, 0]
click at [653, 387] on button "Next" at bounding box center [653, 383] width 10 height 19
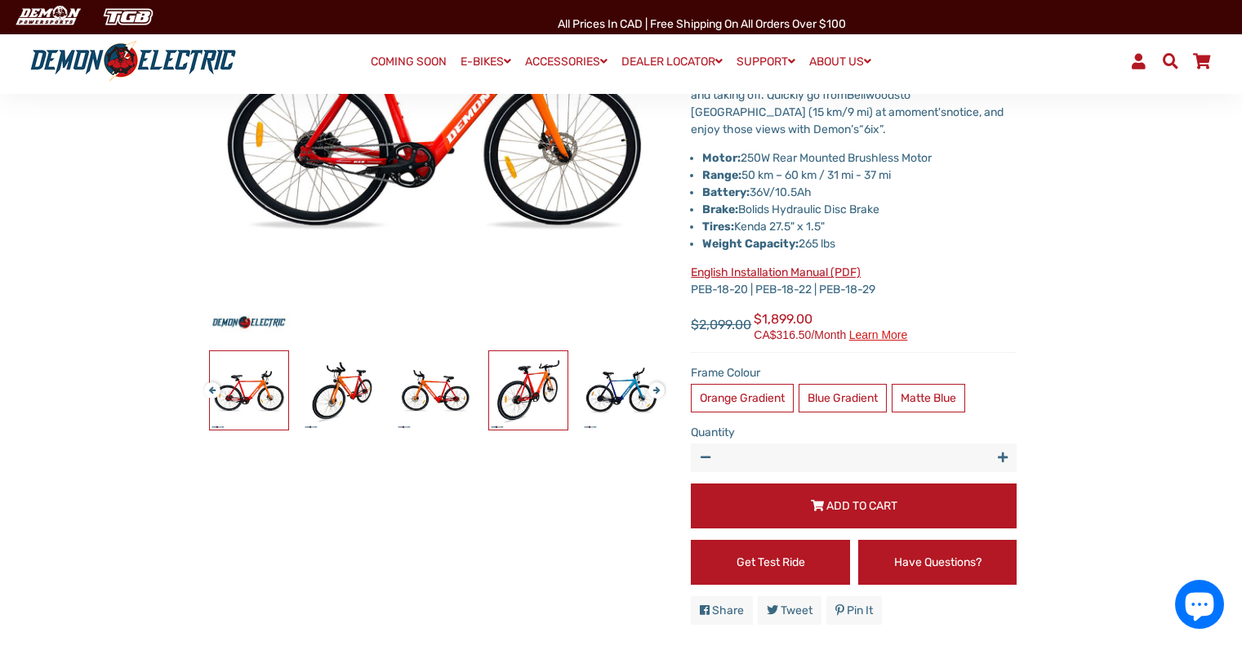
click at [535, 392] on img at bounding box center [528, 390] width 78 height 78
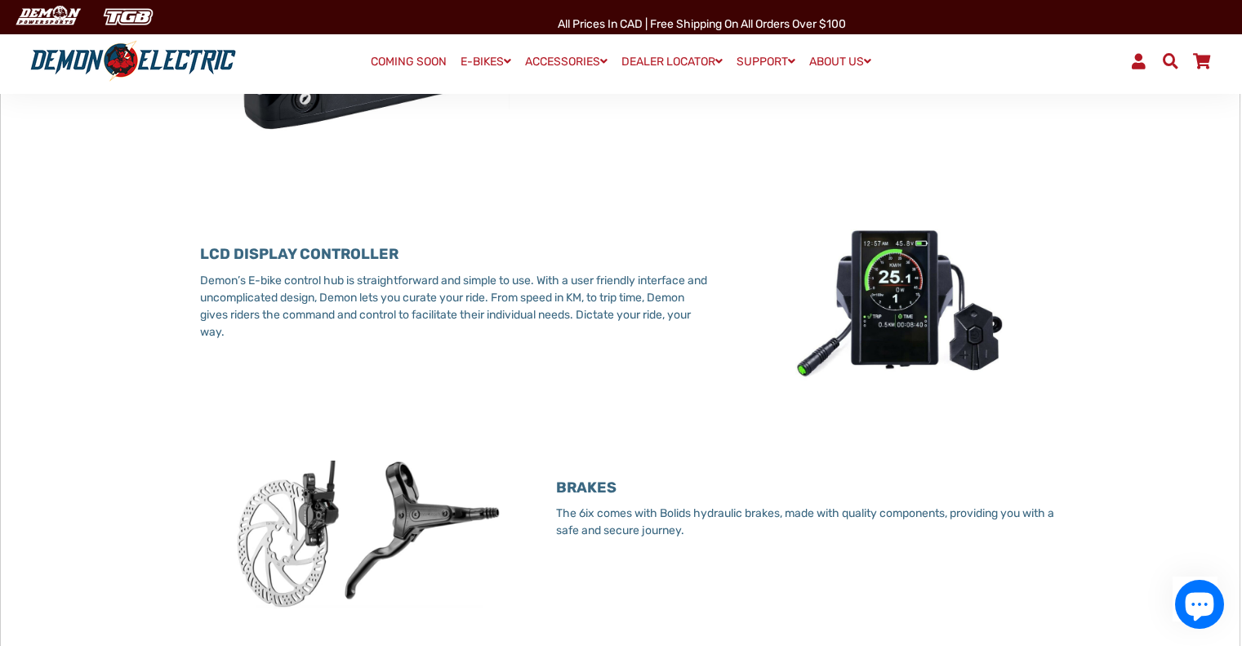
scroll to position [1714, 0]
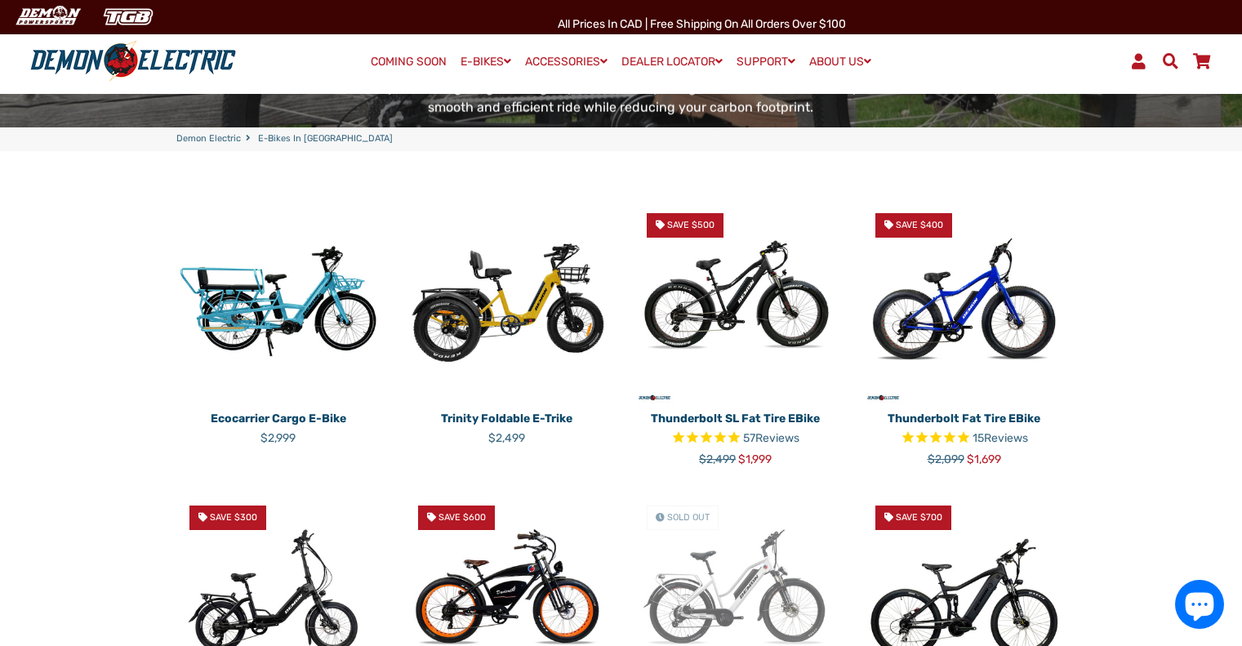
scroll to position [335, 0]
click at [523, 324] on img at bounding box center [507, 301] width 204 height 204
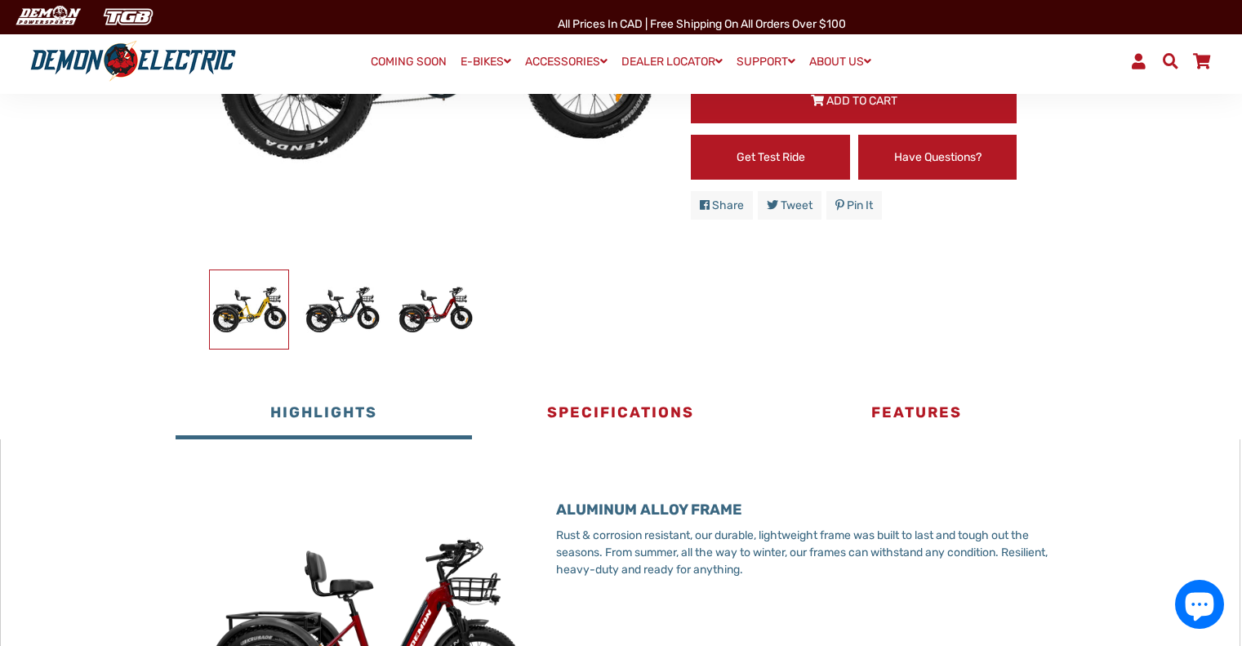
scroll to position [407, 0]
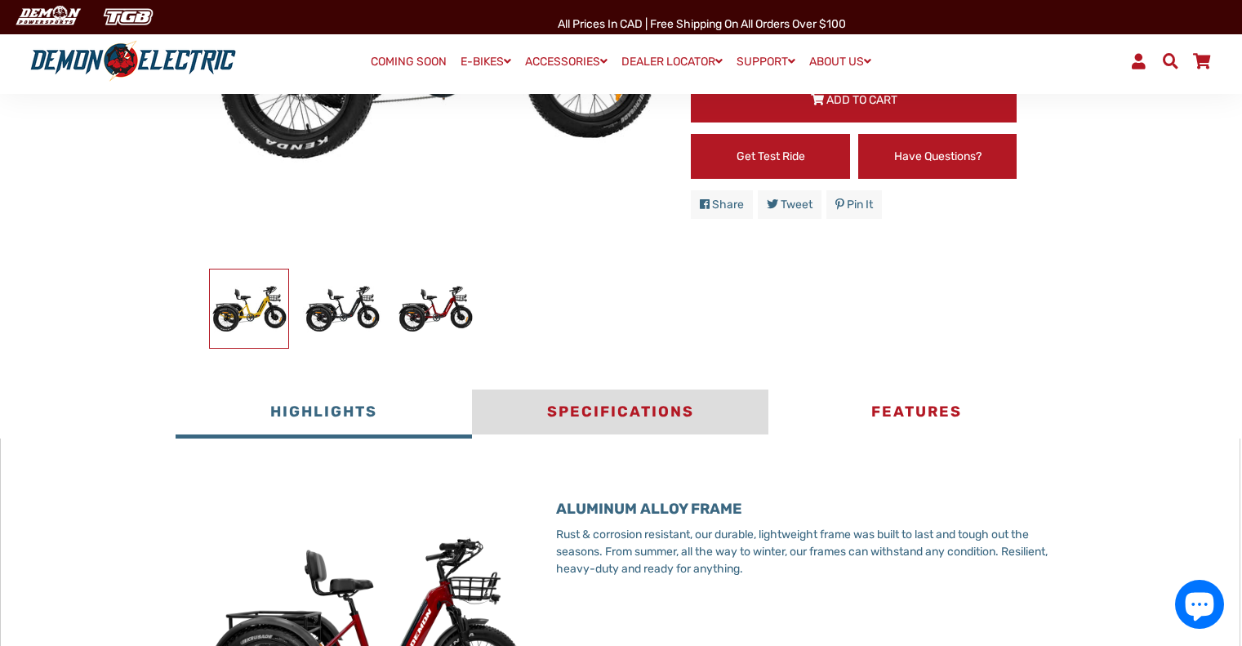
click at [589, 403] on button "Specifications" at bounding box center [620, 413] width 296 height 49
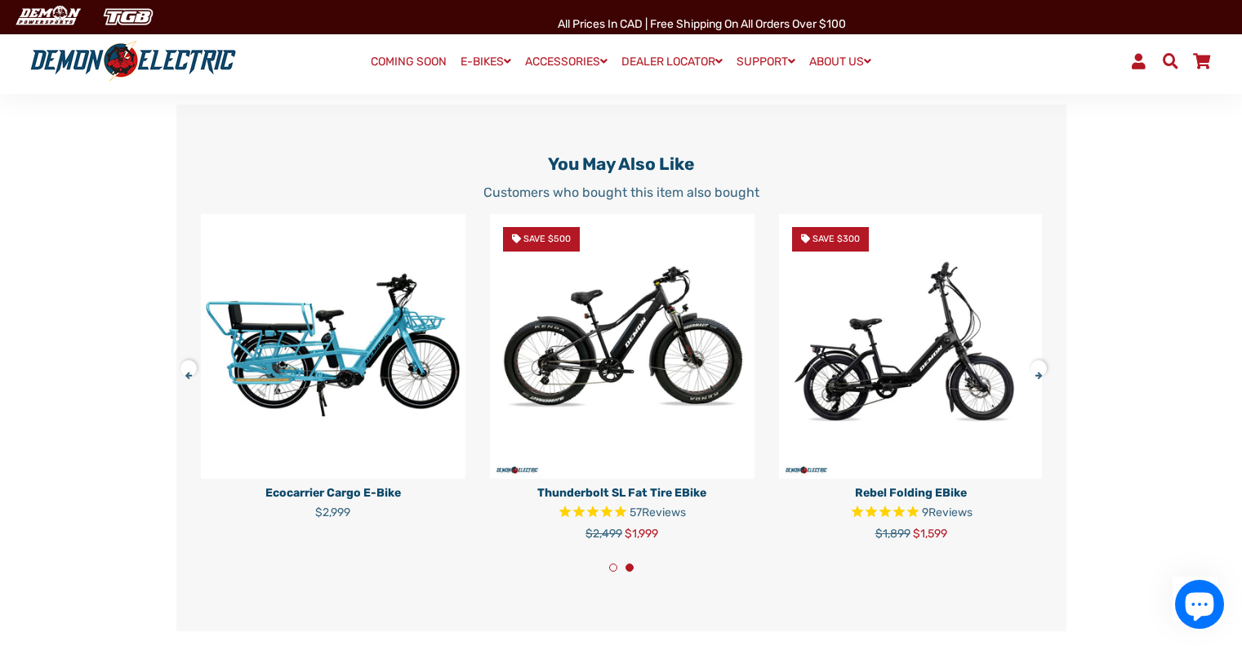
scroll to position [1386, 0]
click at [370, 407] on img at bounding box center [333, 345] width 265 height 265
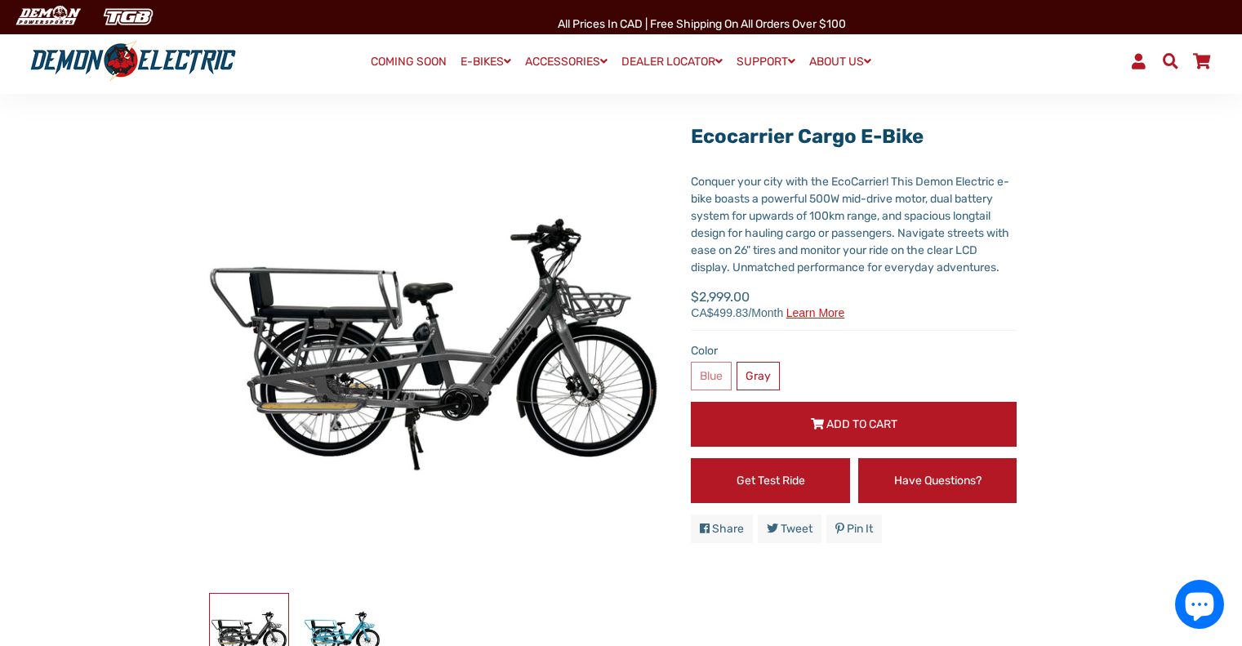
scroll to position [82, 0]
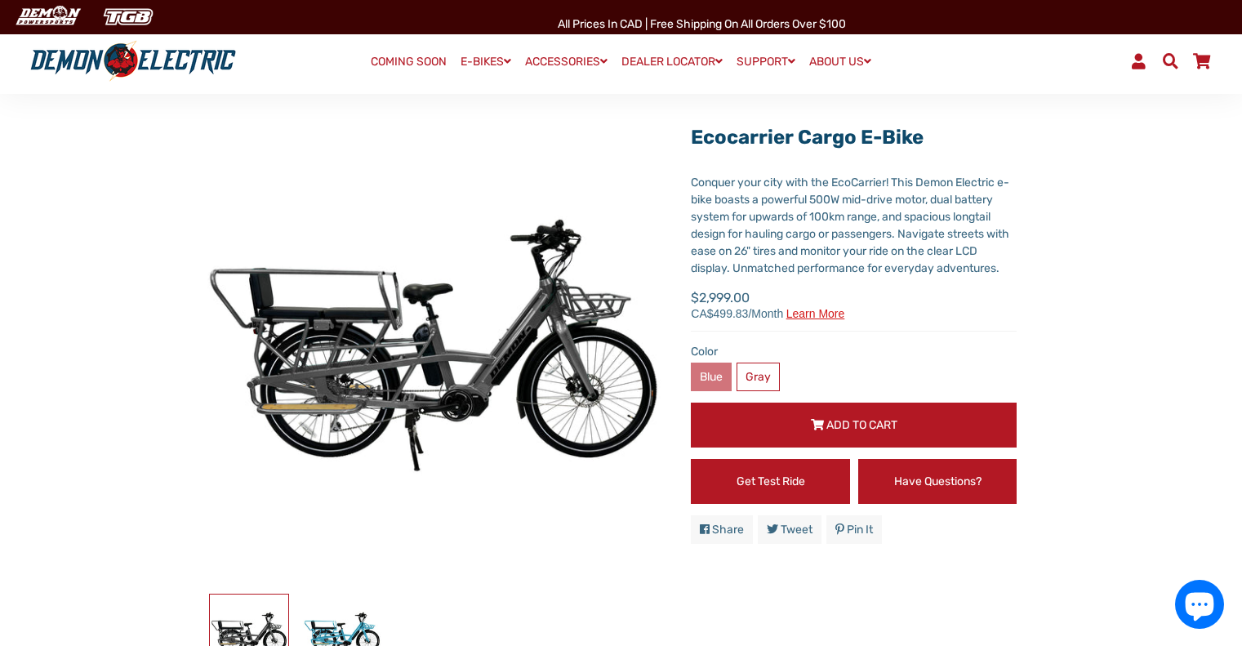
click at [707, 375] on label "Blue" at bounding box center [711, 377] width 41 height 29
click at [717, 376] on label "Blue" at bounding box center [711, 377] width 41 height 29
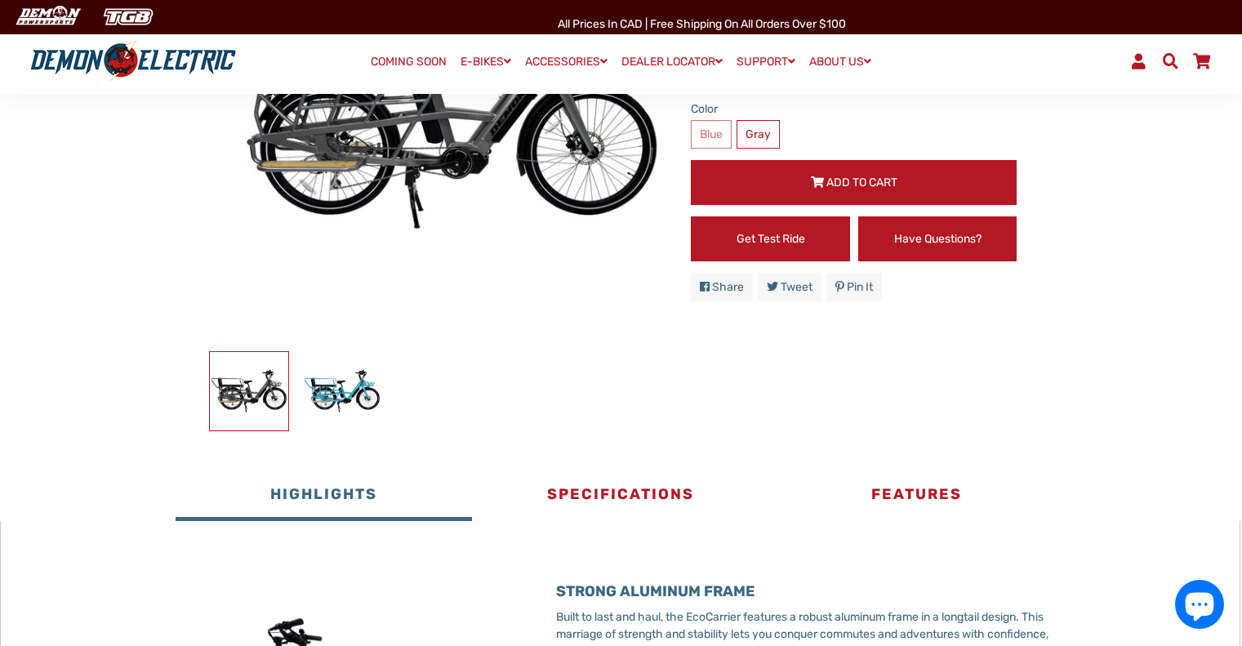
scroll to position [326, 0]
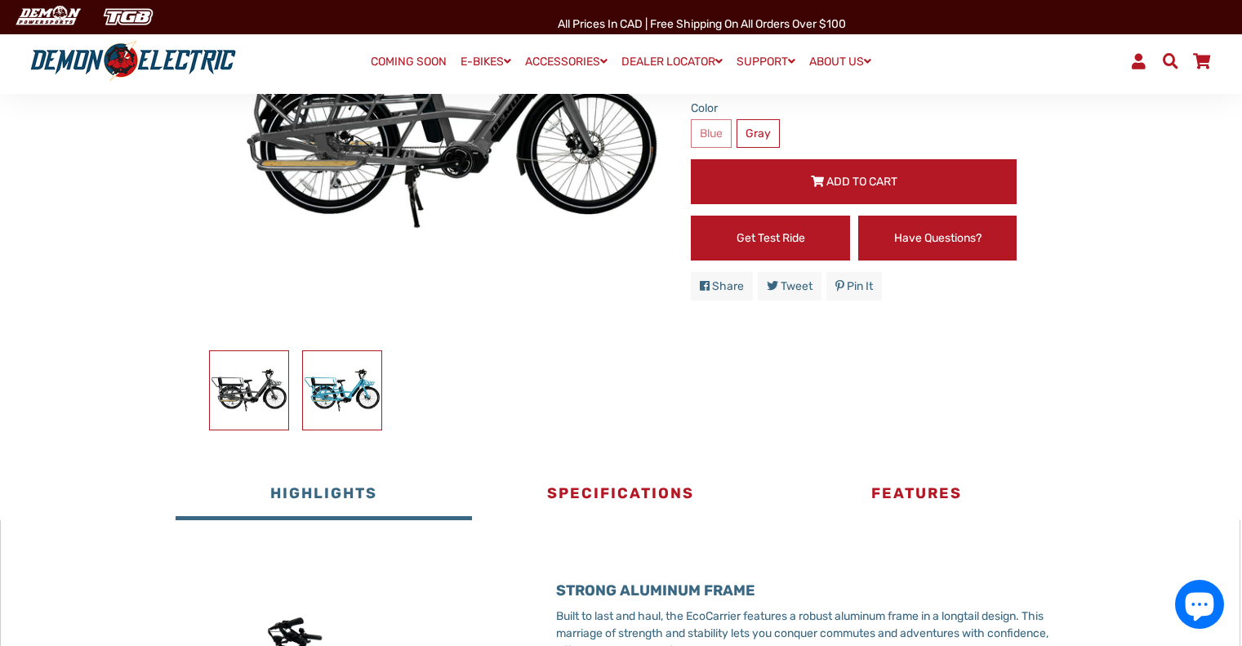
click at [349, 379] on img at bounding box center [342, 390] width 78 height 78
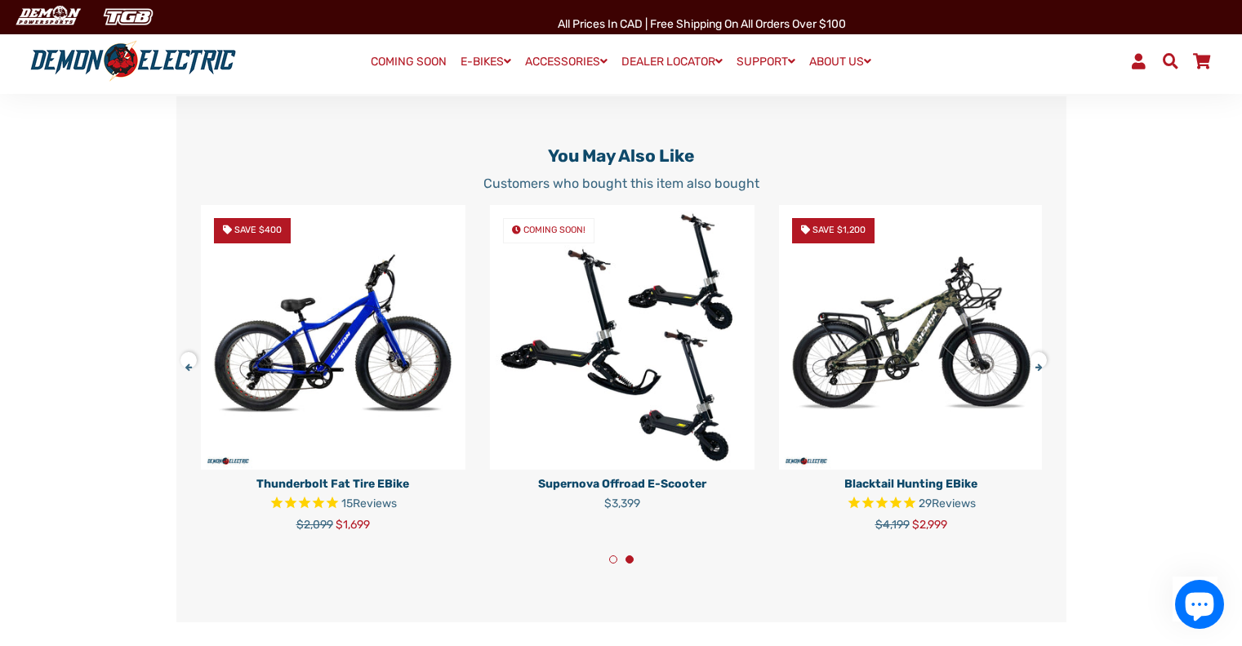
scroll to position [2610, 0]
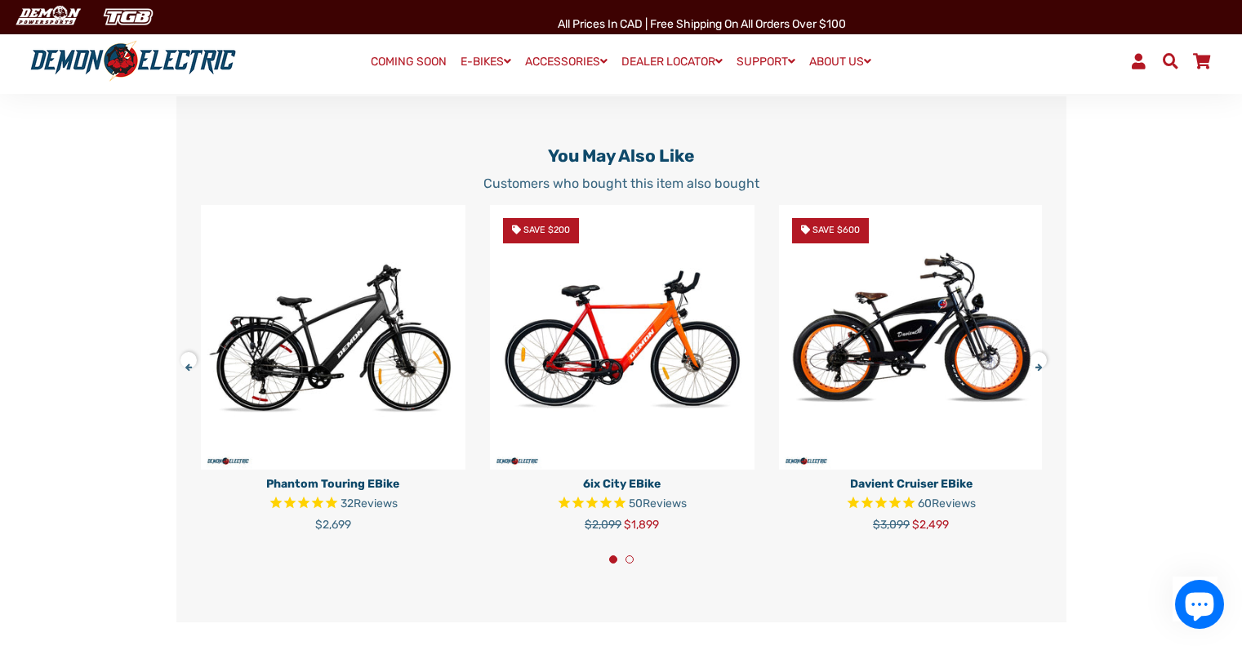
click at [1039, 364] on button at bounding box center [1044, 357] width 29 height 29
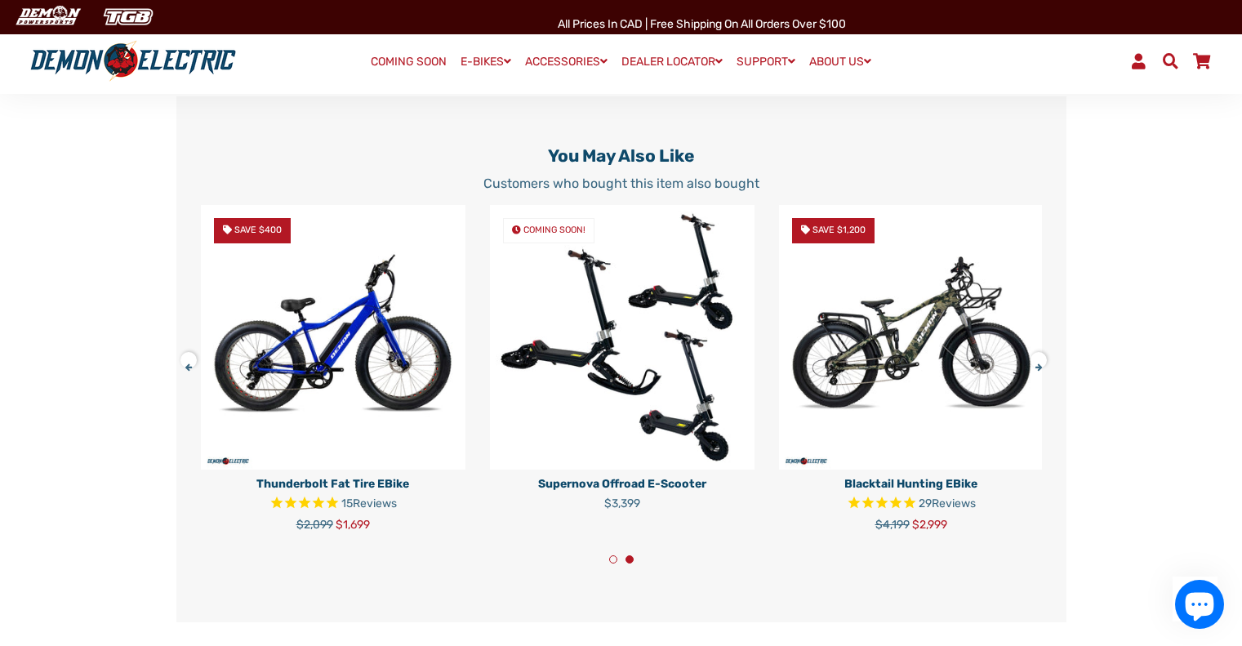
click at [657, 380] on img at bounding box center [622, 337] width 265 height 265
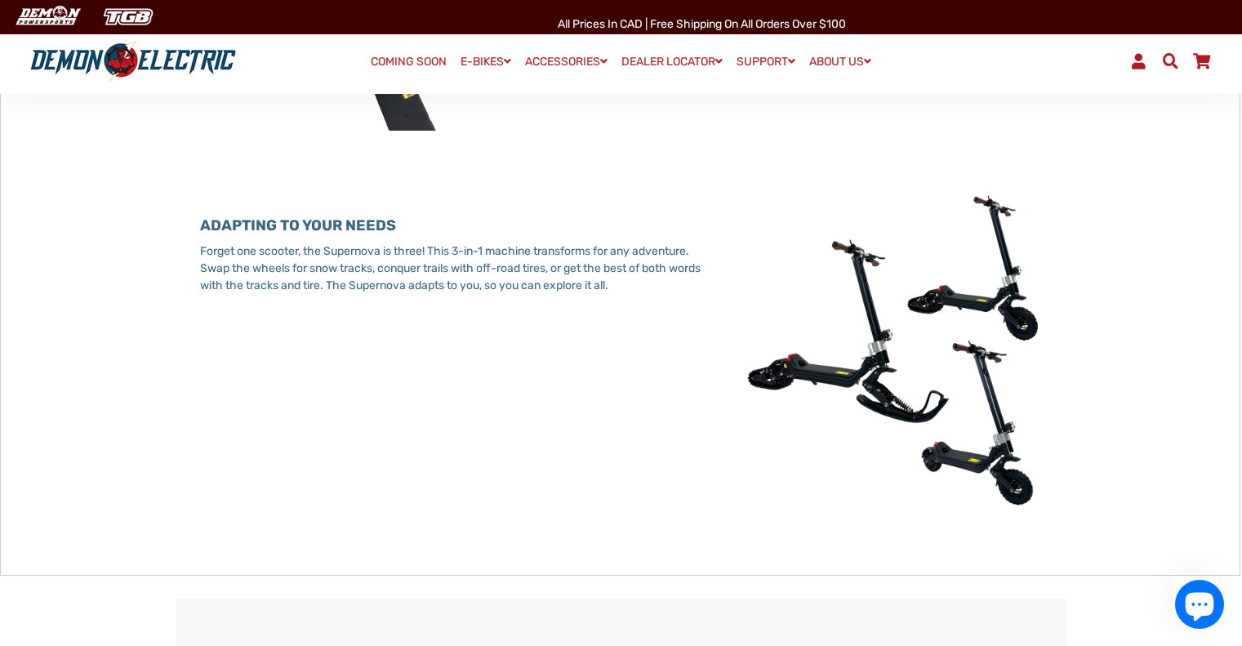
scroll to position [2442, 0]
